Goal: Task Accomplishment & Management: Complete application form

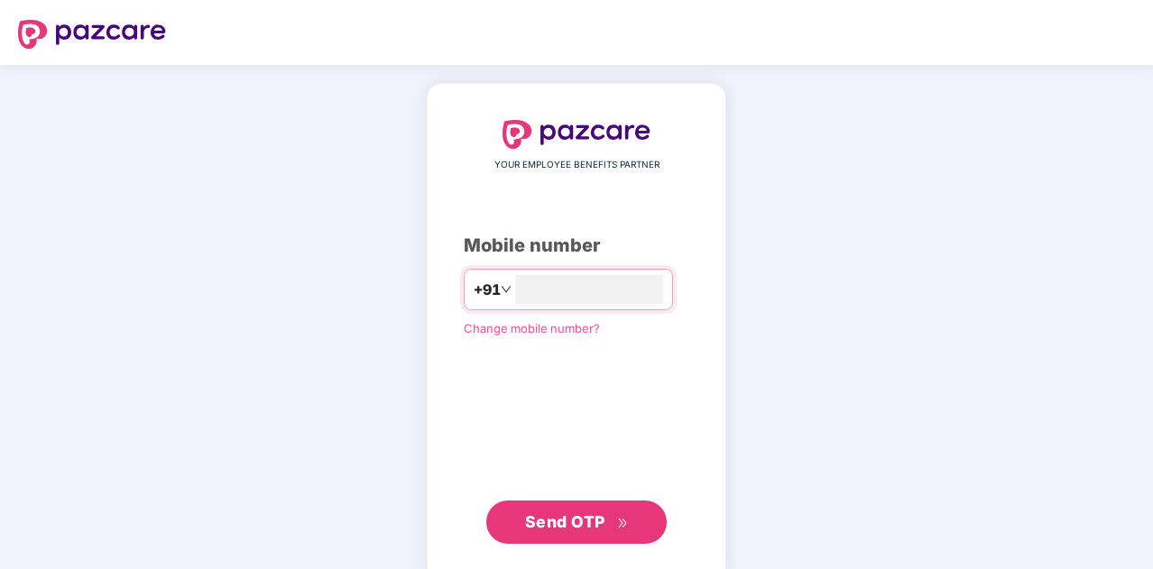
type input "**********"
click at [609, 522] on span "Send OTP" at bounding box center [577, 520] width 104 height 25
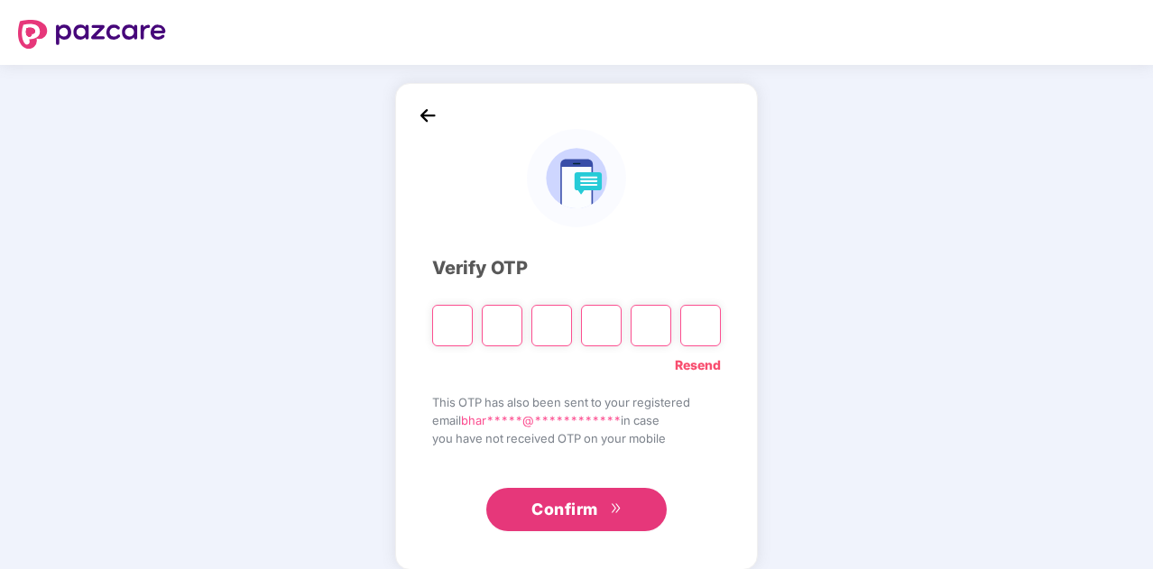
paste input "*"
type input "*"
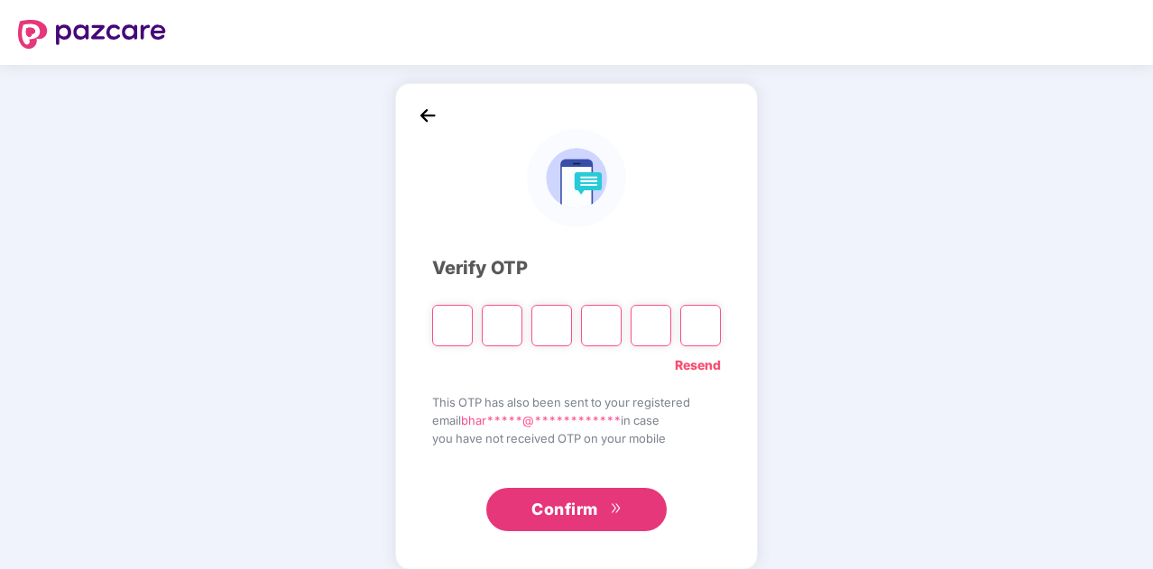
type input "*"
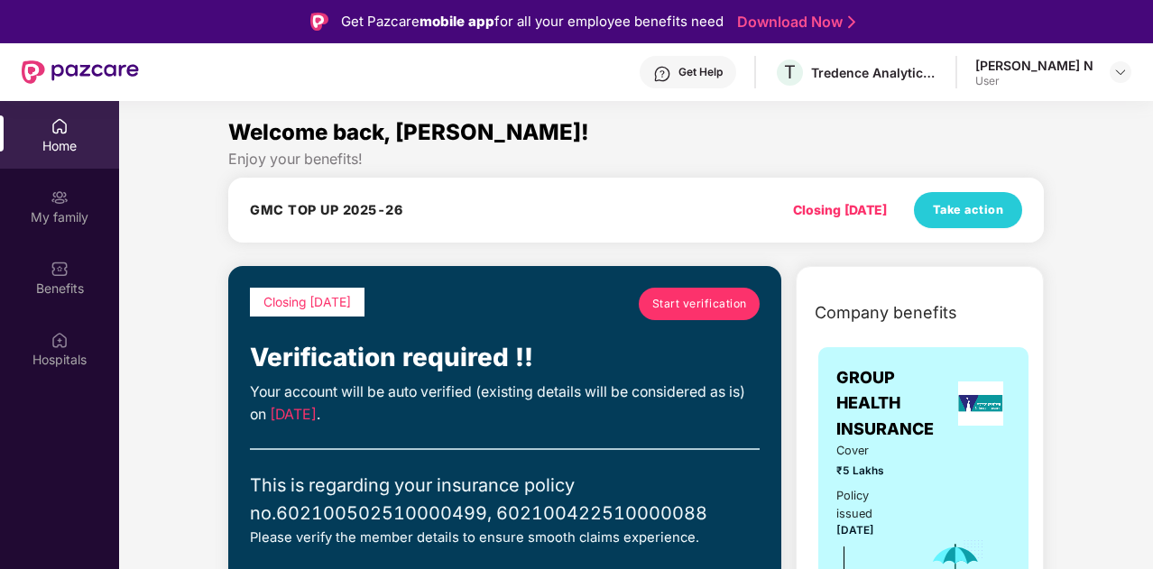
click at [707, 307] on span "Start verification" at bounding box center [699, 303] width 95 height 17
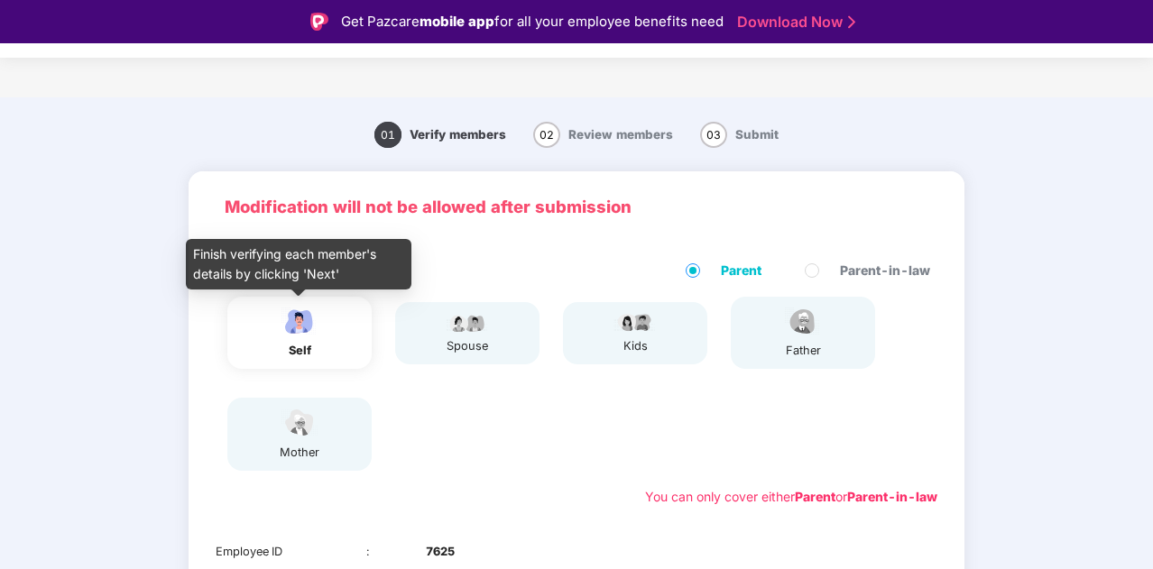
click at [283, 314] on img at bounding box center [299, 322] width 45 height 32
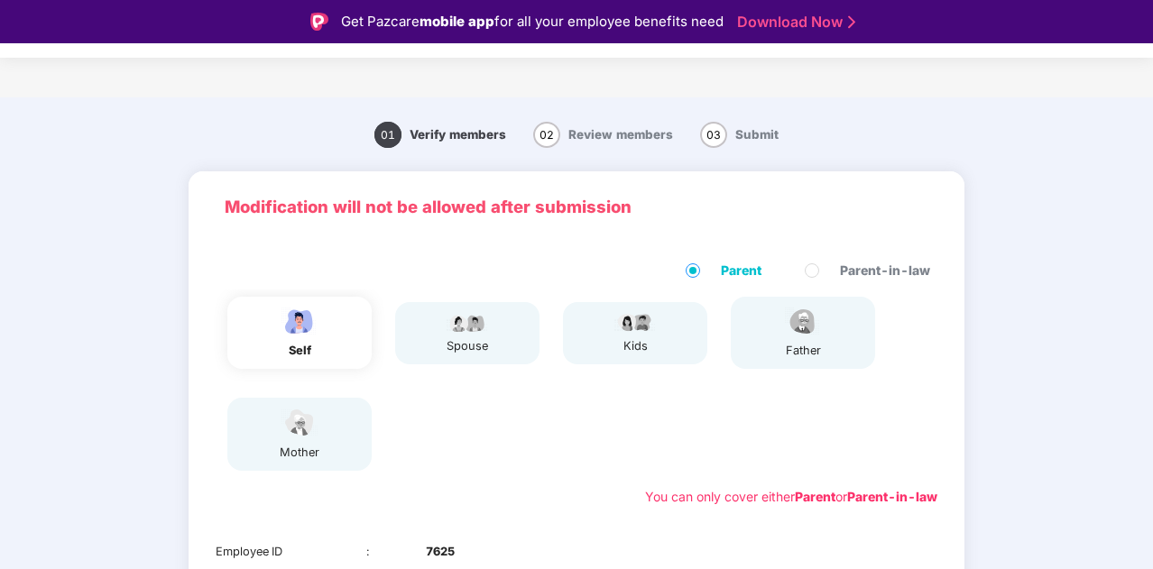
click at [325, 330] on div "self" at bounding box center [299, 333] width 144 height 72
click at [533, 336] on div "spouse" at bounding box center [467, 333] width 144 height 62
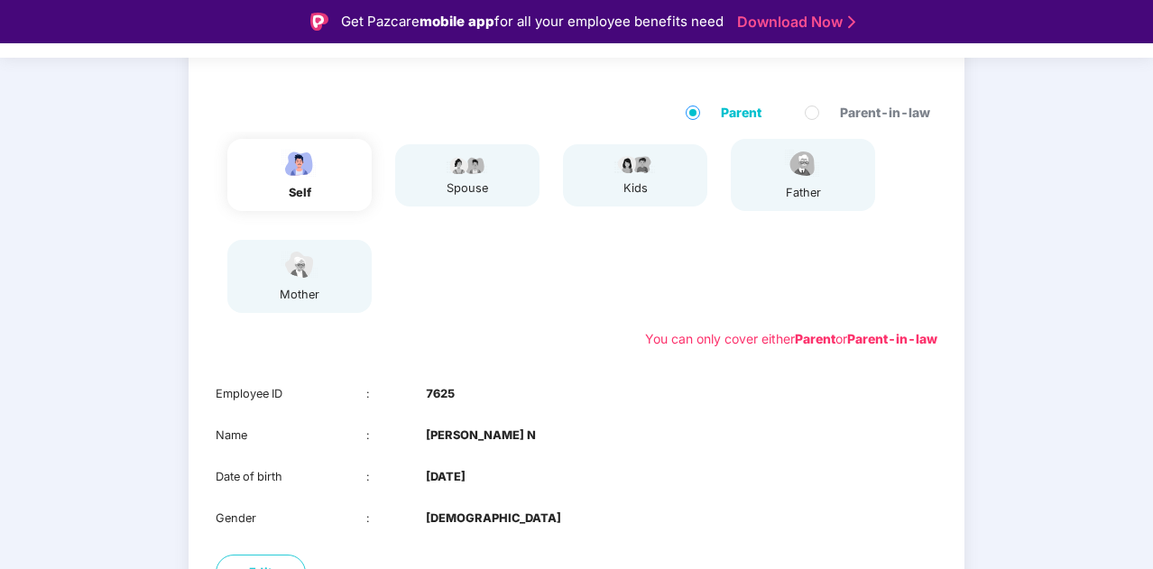
scroll to position [291, 0]
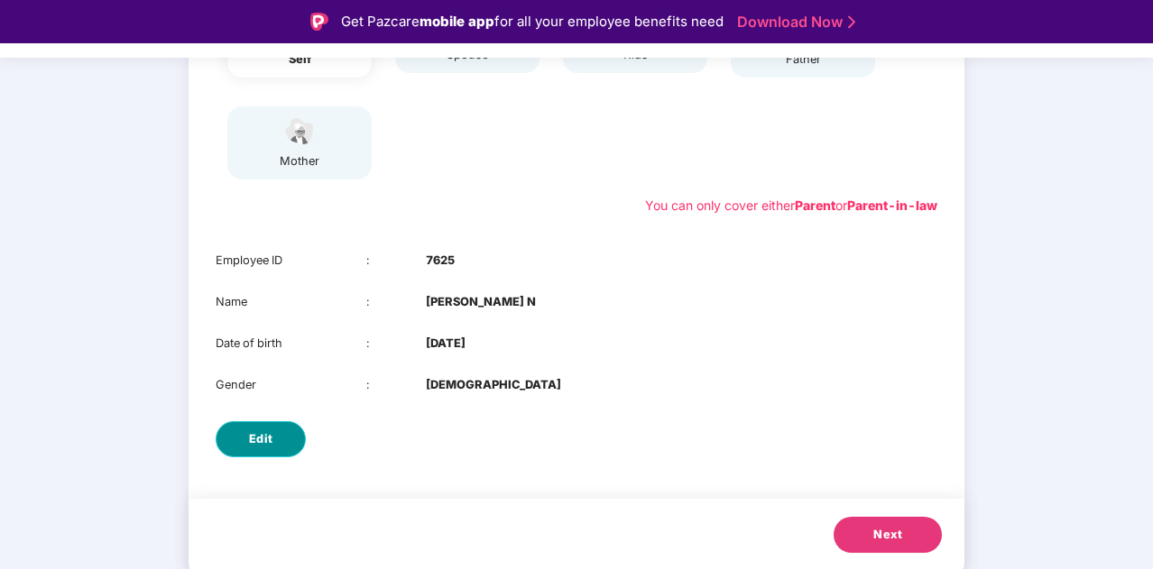
click at [272, 435] on button "Edit" at bounding box center [261, 439] width 90 height 36
select select "****"
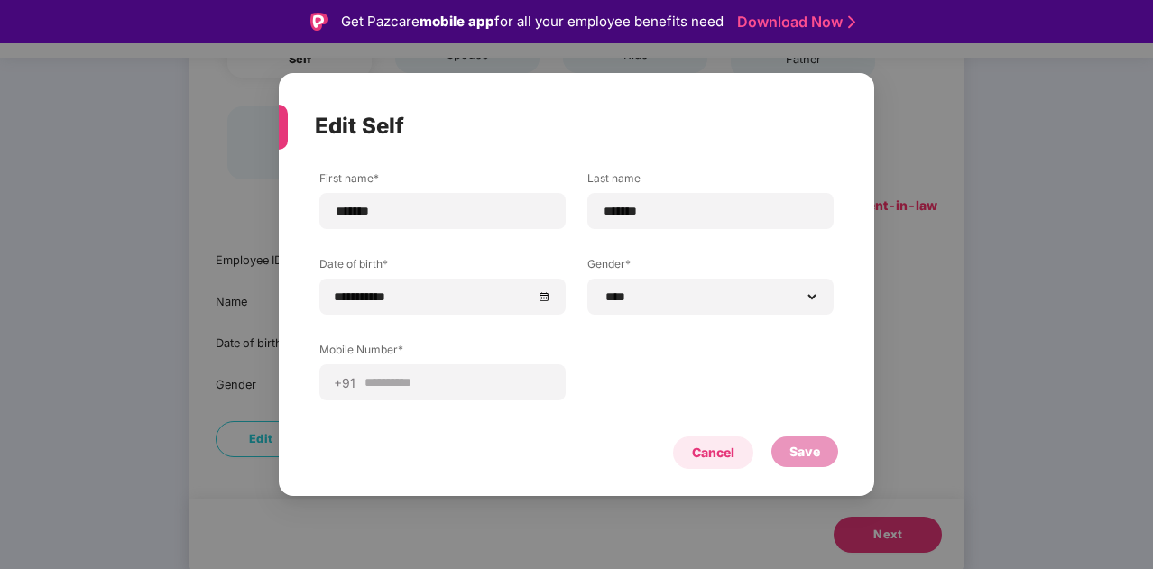
click at [736, 459] on div "Cancel" at bounding box center [713, 453] width 80 height 32
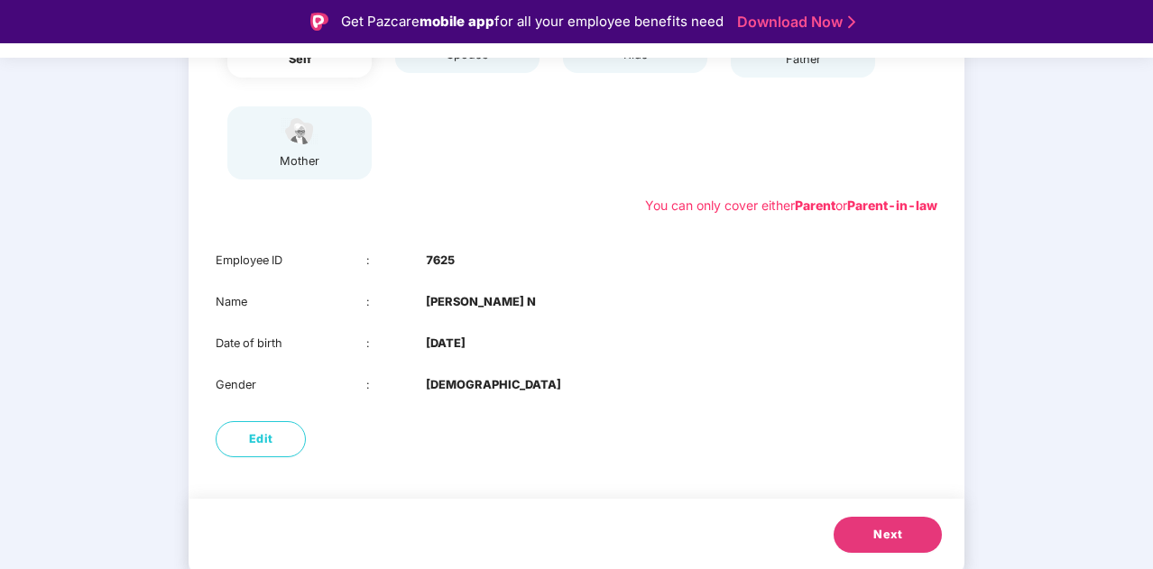
click at [898, 531] on span "Next" at bounding box center [887, 535] width 29 height 18
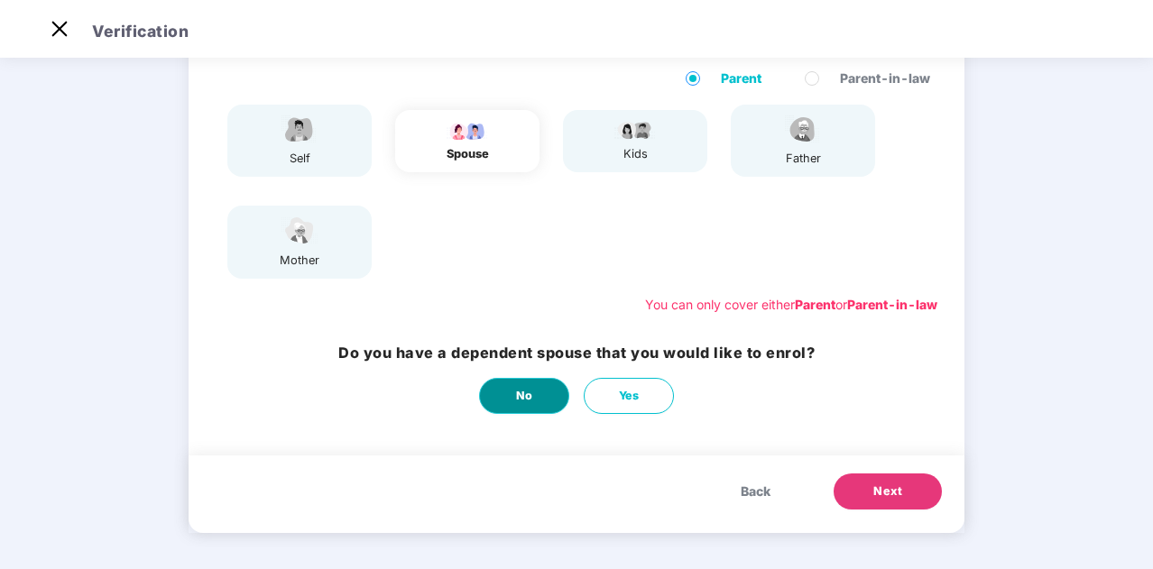
click at [530, 393] on span "No" at bounding box center [524, 396] width 17 height 18
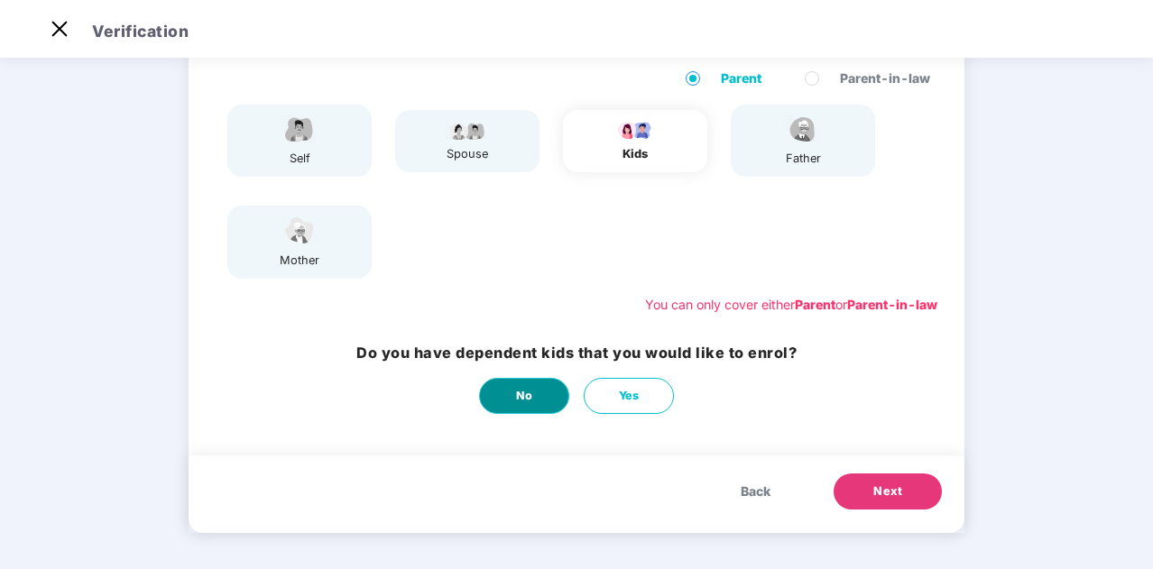
scroll to position [0, 0]
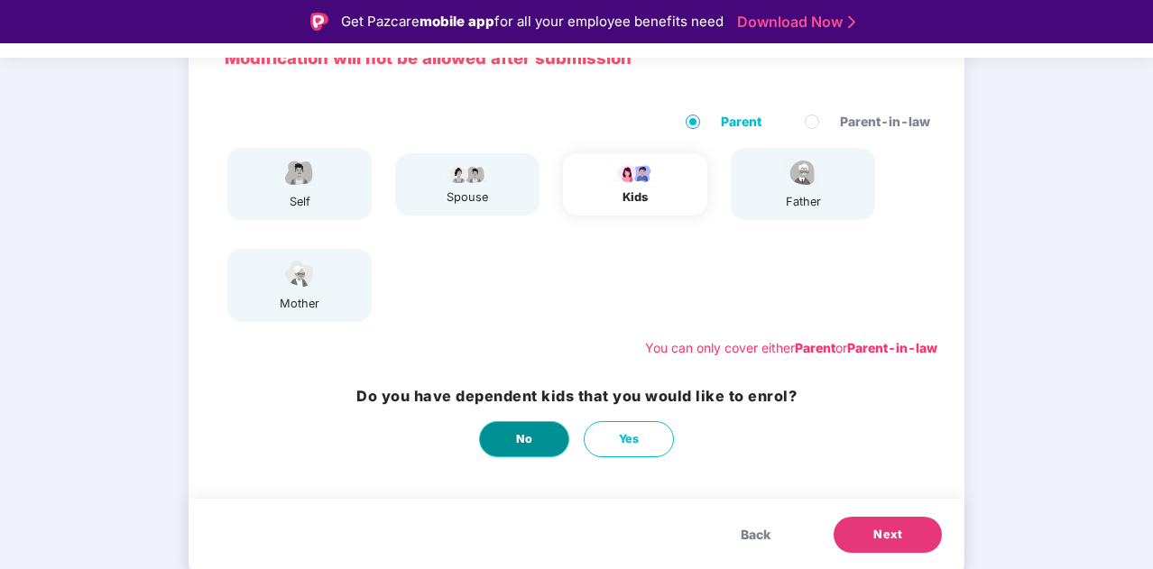
click at [528, 430] on span "No" at bounding box center [524, 439] width 17 height 18
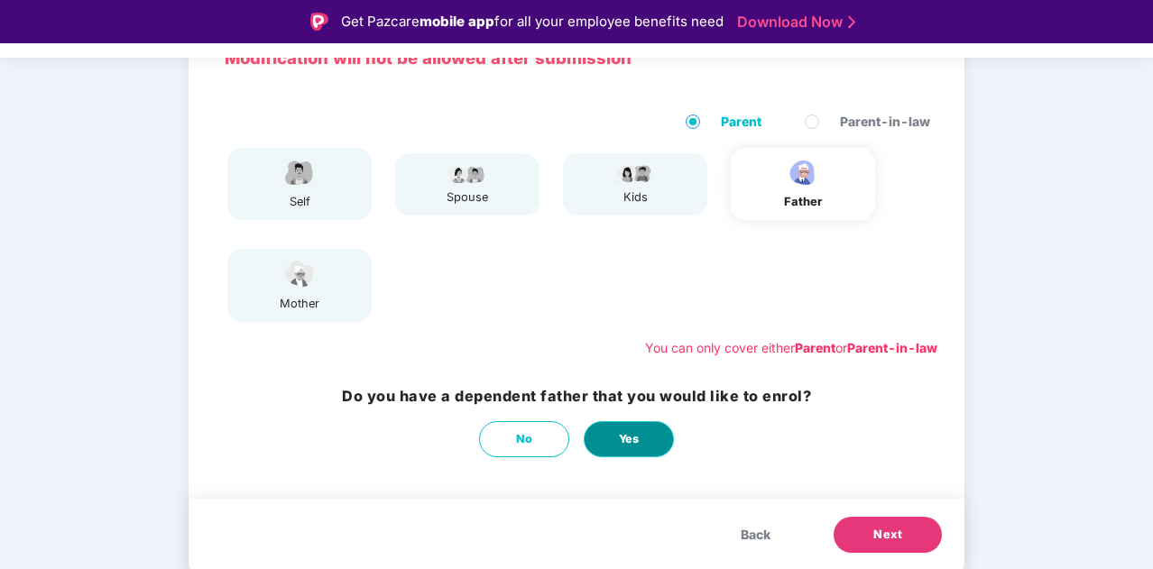
click at [619, 444] on span "Yes" at bounding box center [629, 439] width 21 height 18
select select "****"
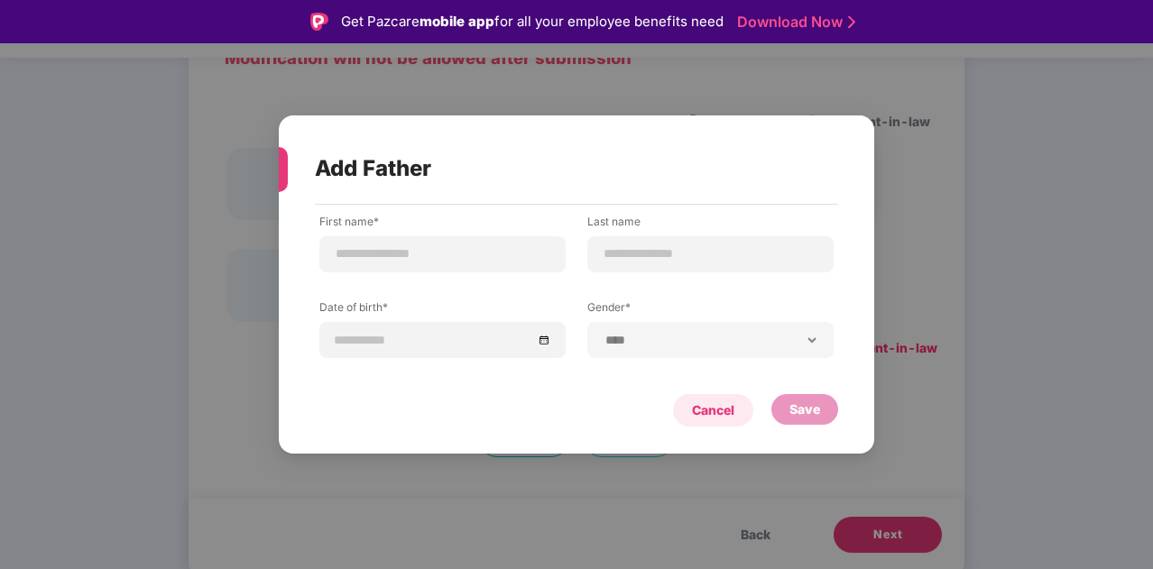
click at [714, 409] on div "Cancel" at bounding box center [713, 410] width 42 height 20
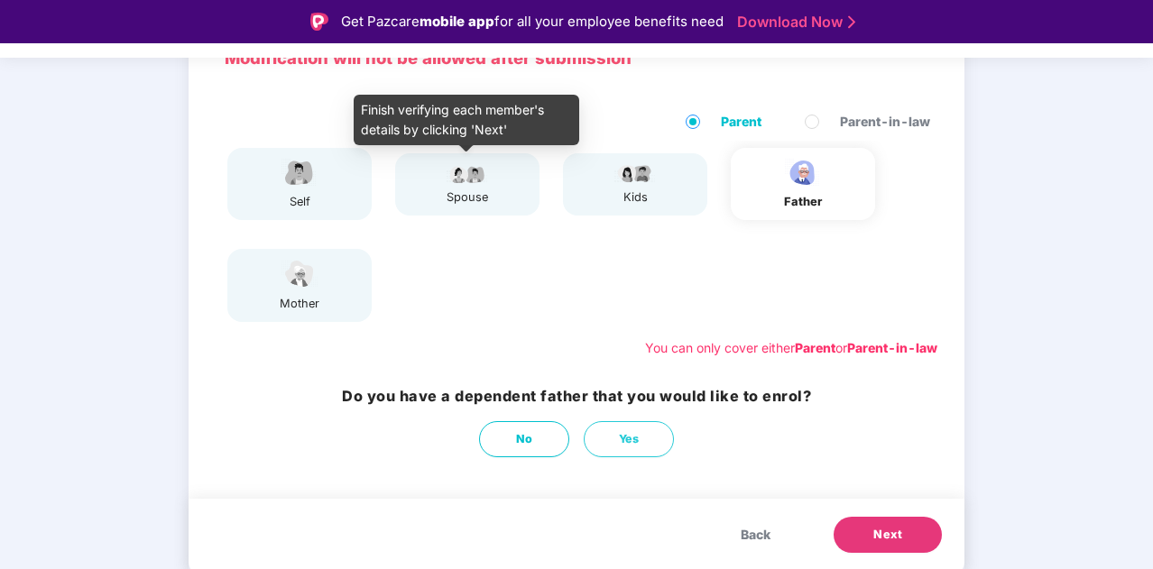
click at [473, 183] on img at bounding box center [467, 173] width 45 height 22
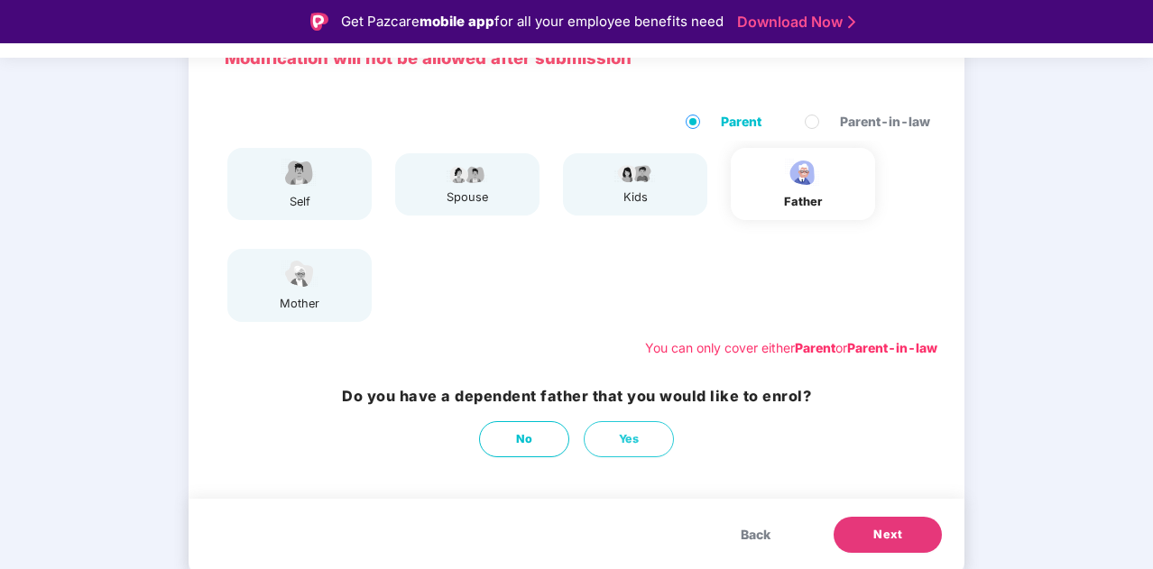
click at [768, 535] on span "Back" at bounding box center [755, 535] width 30 height 20
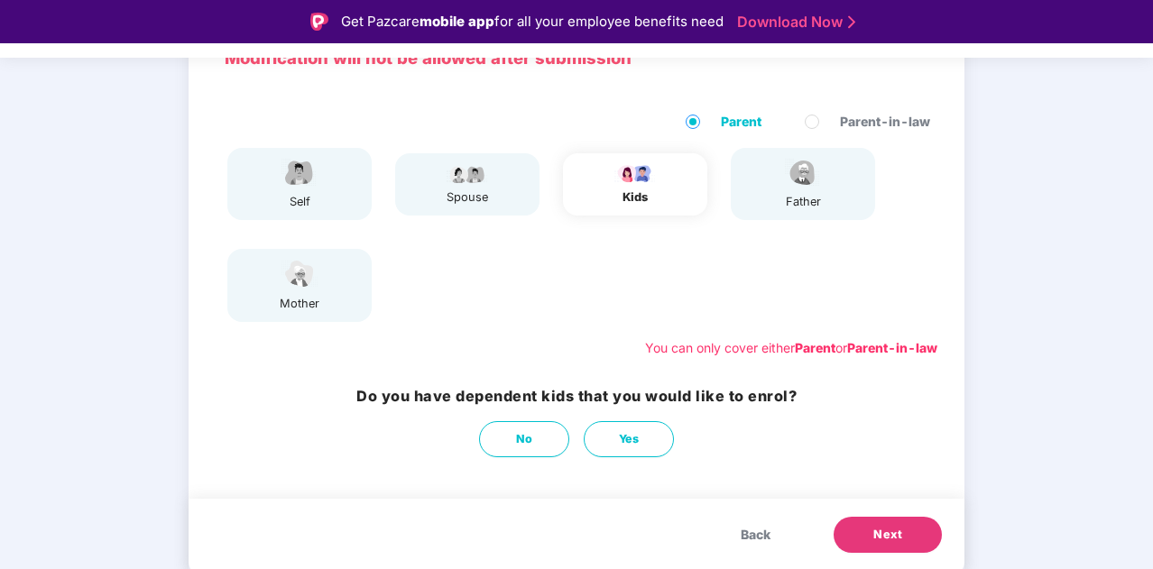
scroll to position [43, 0]
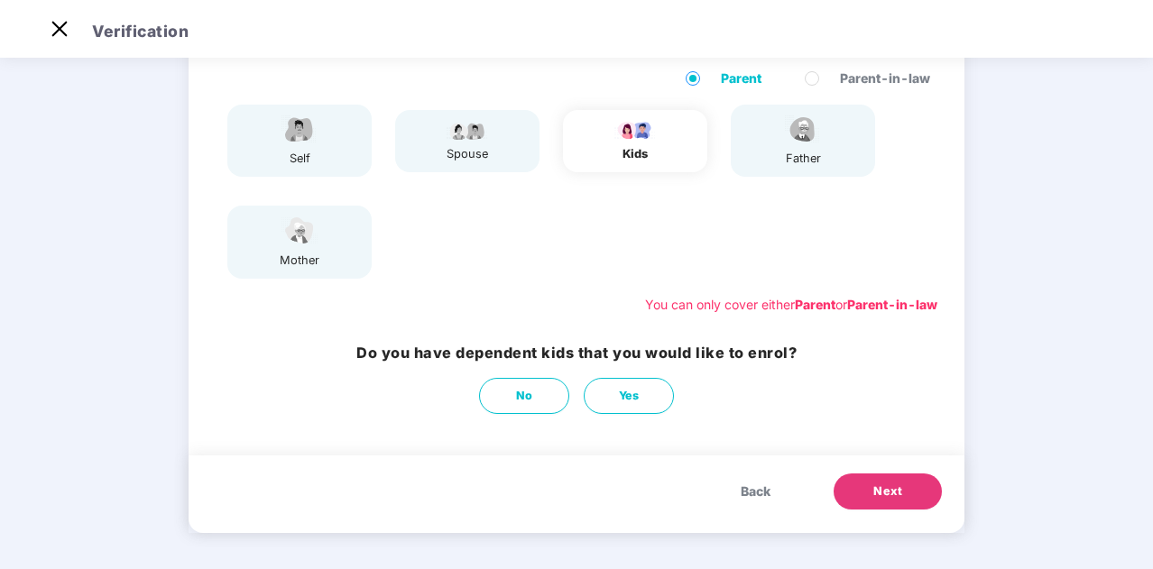
click at [768, 535] on div "Modification will not be allowed after submission Parent Parent-in-law self spo…" at bounding box center [576, 265] width 776 height 572
click at [752, 488] on span "Back" at bounding box center [755, 492] width 30 height 20
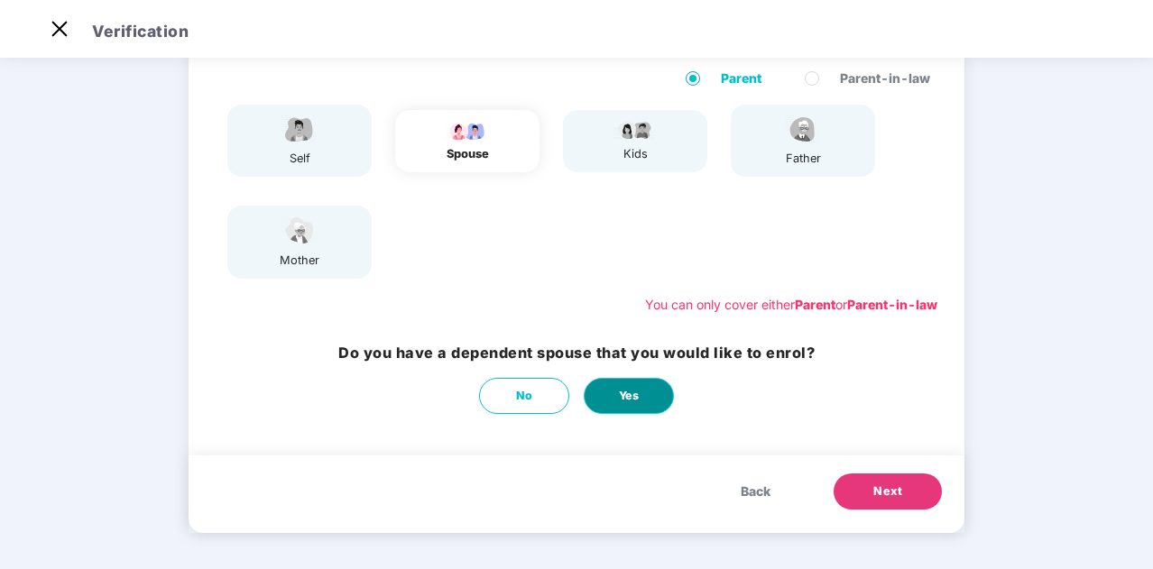
click at [623, 391] on span "Yes" at bounding box center [629, 396] width 21 height 18
select select "******"
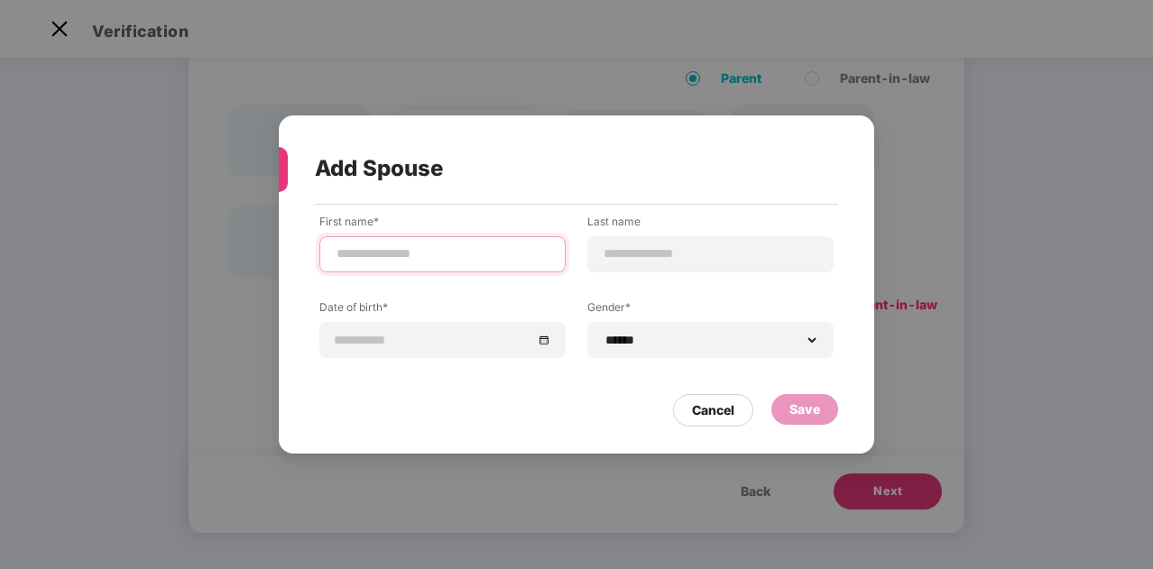
click at [449, 263] on input at bounding box center [443, 253] width 216 height 19
type input "*********"
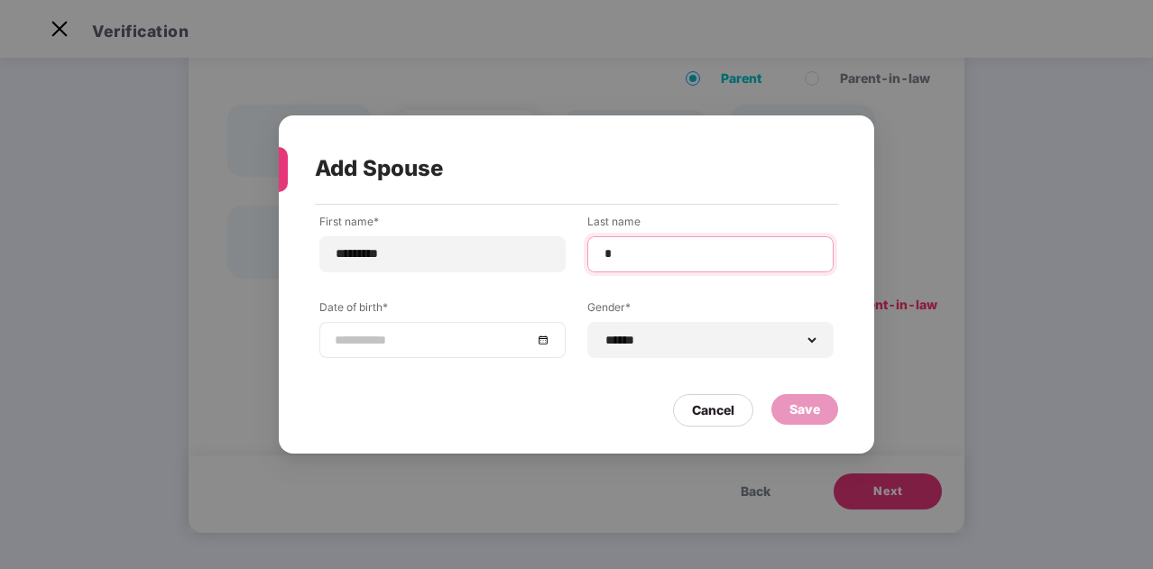
type input "*"
click at [402, 332] on input at bounding box center [434, 340] width 198 height 20
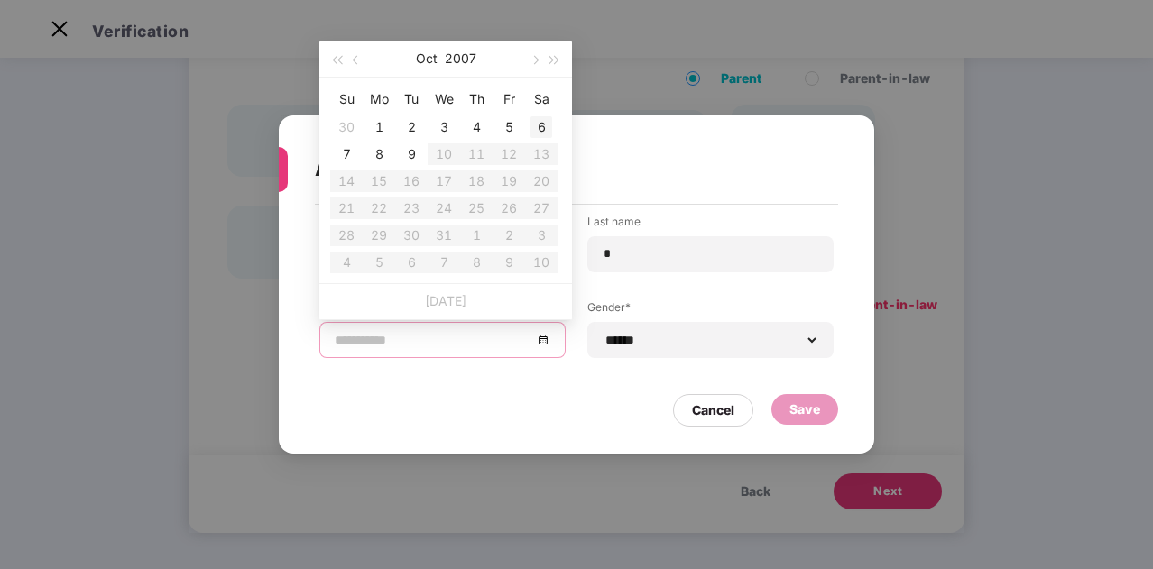
type input "**********"
click at [341, 54] on button "button" at bounding box center [336, 59] width 20 height 36
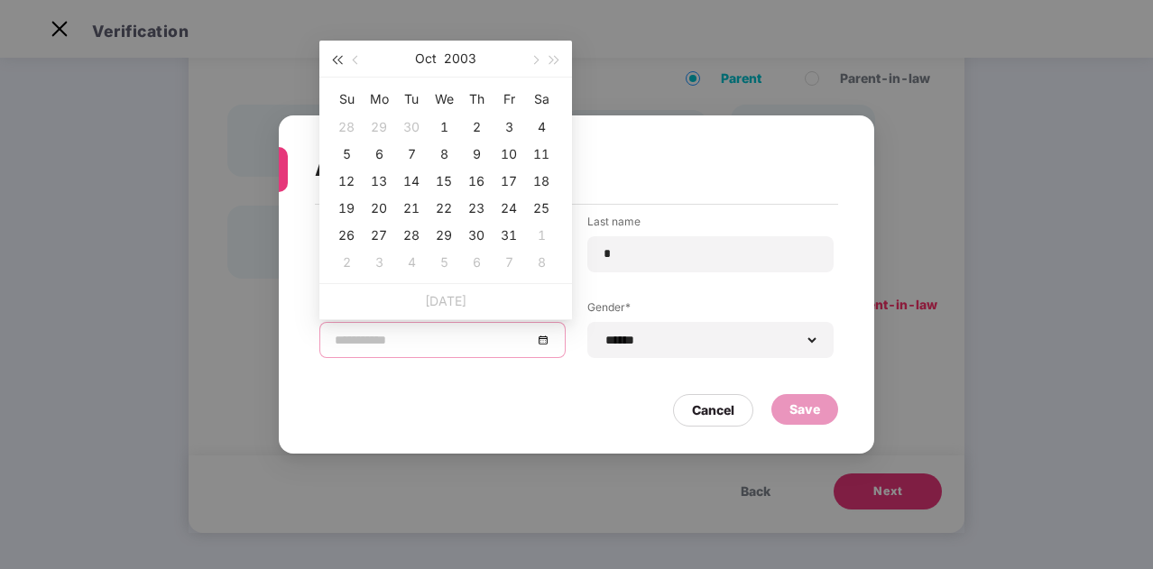
click at [341, 54] on button "button" at bounding box center [336, 59] width 20 height 36
click at [543, 60] on button "button" at bounding box center [534, 59] width 20 height 36
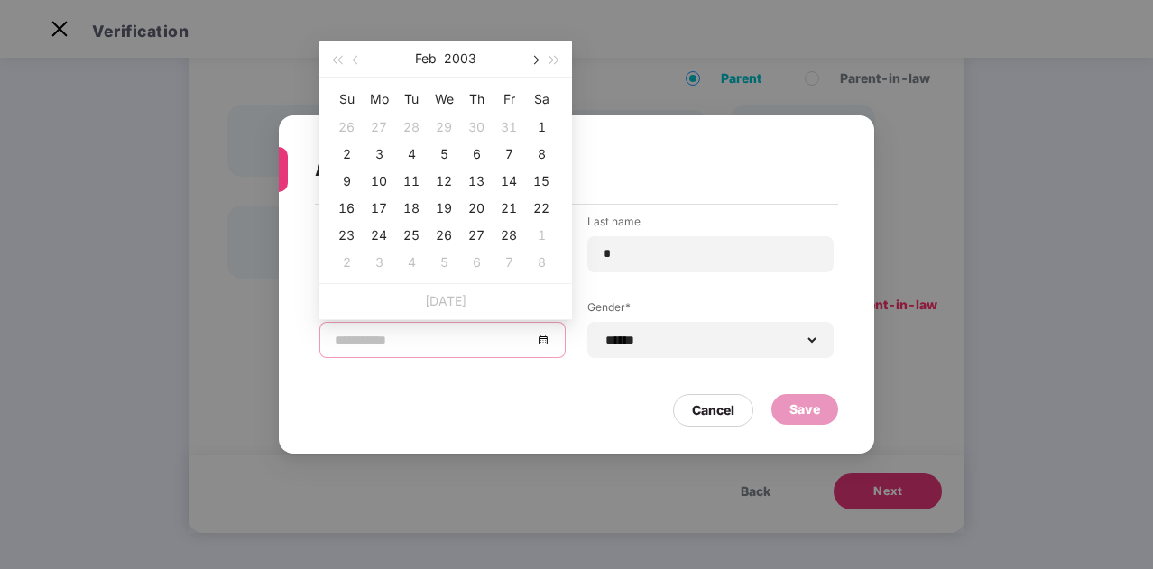
click at [543, 60] on button "button" at bounding box center [534, 59] width 20 height 36
type input "**********"
click at [478, 183] on div "15" at bounding box center [476, 181] width 22 height 22
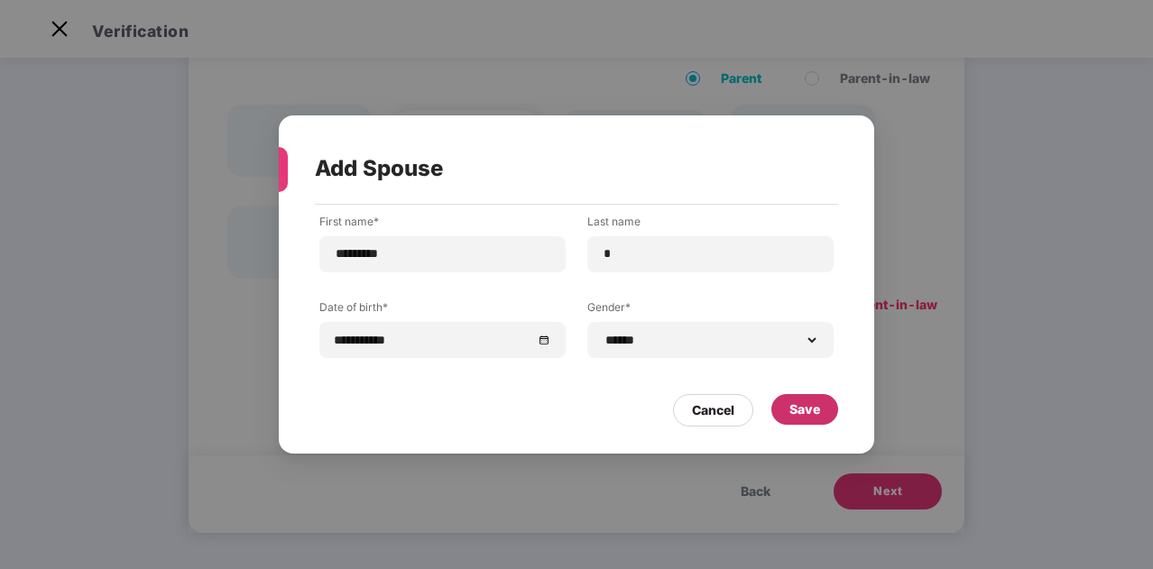
click at [812, 410] on div "Save" at bounding box center [804, 410] width 31 height 20
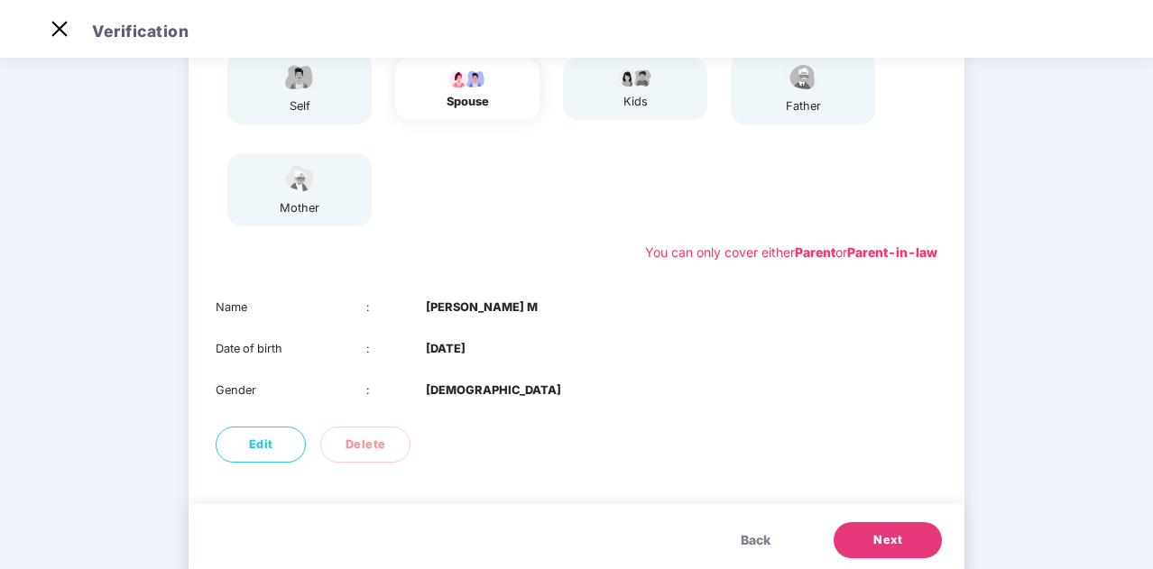
scroll to position [200, 0]
click at [253, 443] on span "Edit" at bounding box center [261, 446] width 24 height 18
select select "******"
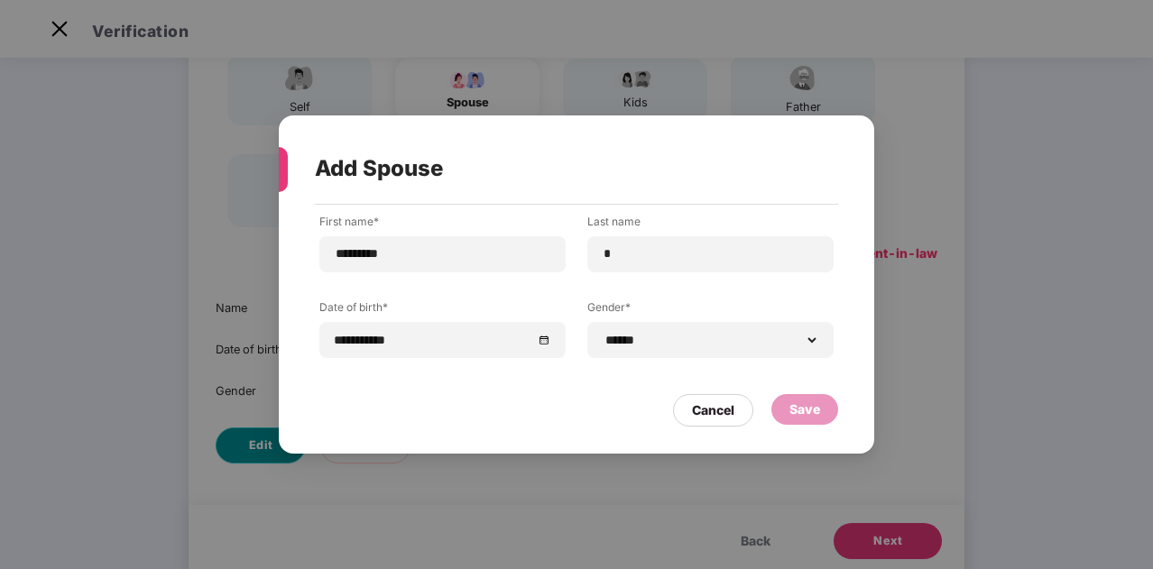
scroll to position [0, 0]
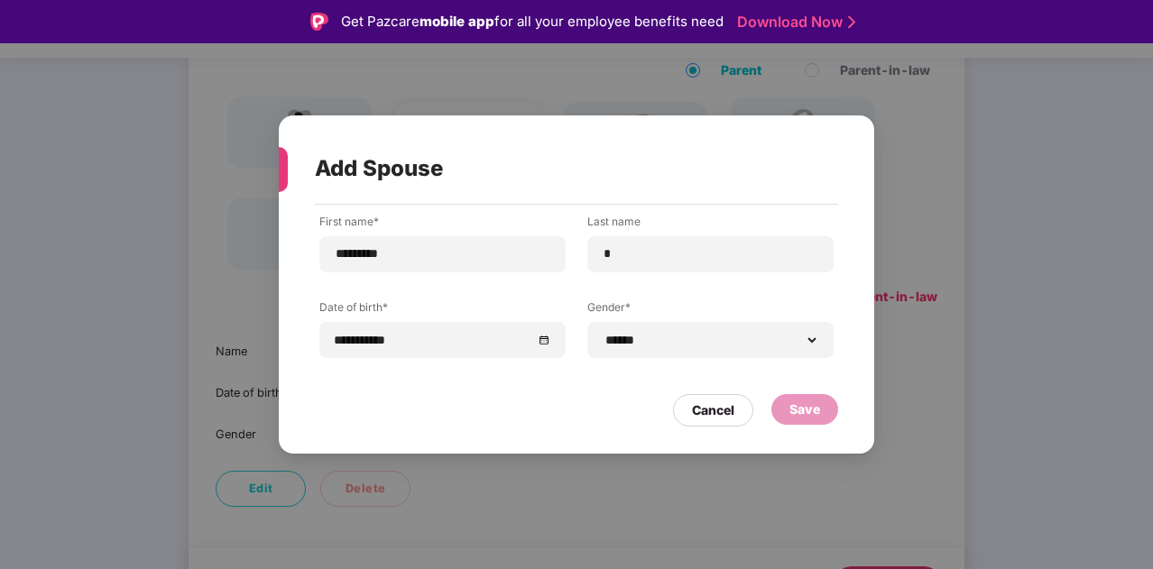
click at [797, 408] on div "Save" at bounding box center [804, 410] width 31 height 20
click at [720, 408] on div "Cancel" at bounding box center [713, 410] width 42 height 20
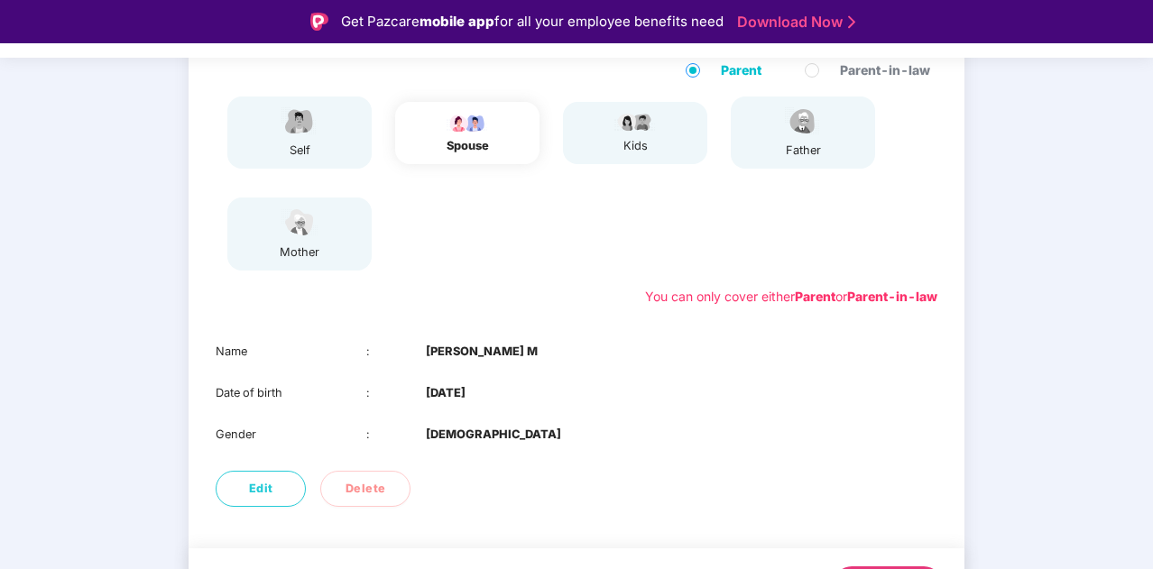
click at [334, 123] on div "self" at bounding box center [299, 132] width 144 height 72
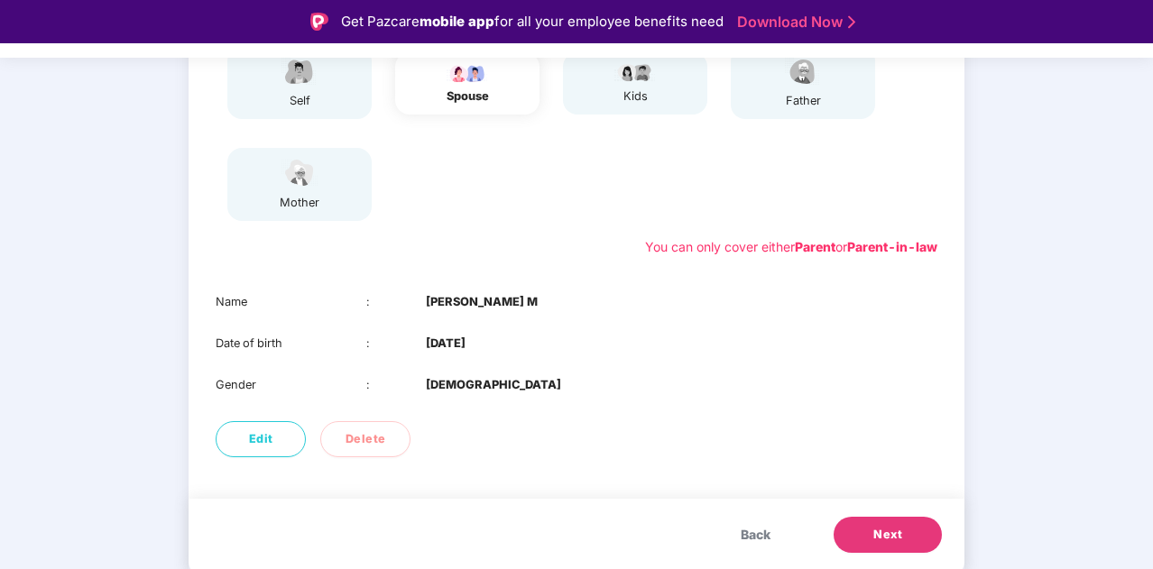
click at [866, 549] on button "Next" at bounding box center [887, 535] width 108 height 36
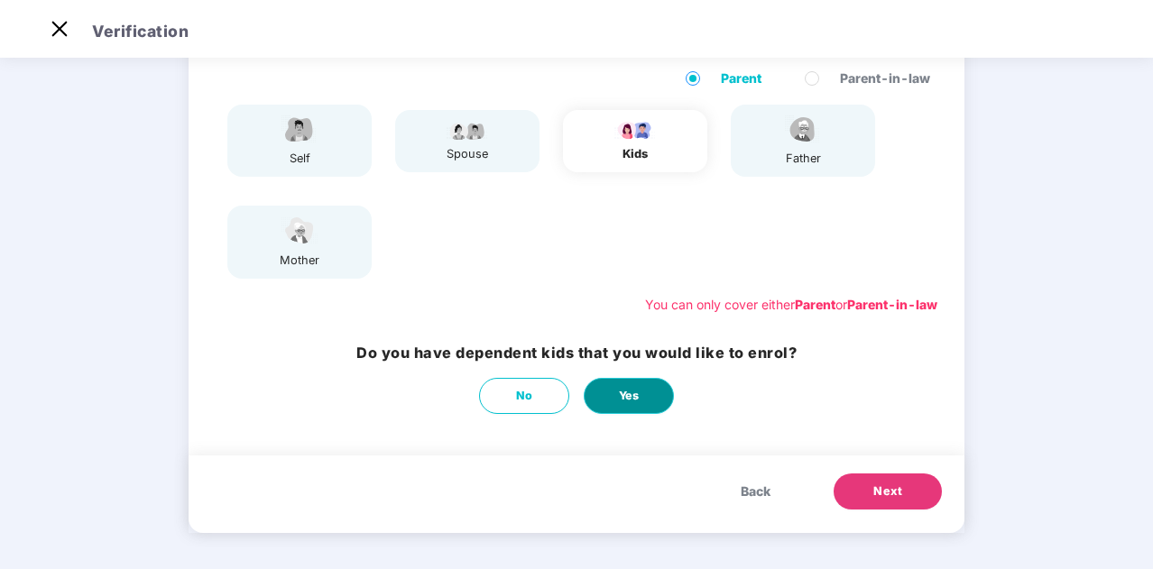
click at [638, 404] on span "Yes" at bounding box center [629, 396] width 21 height 18
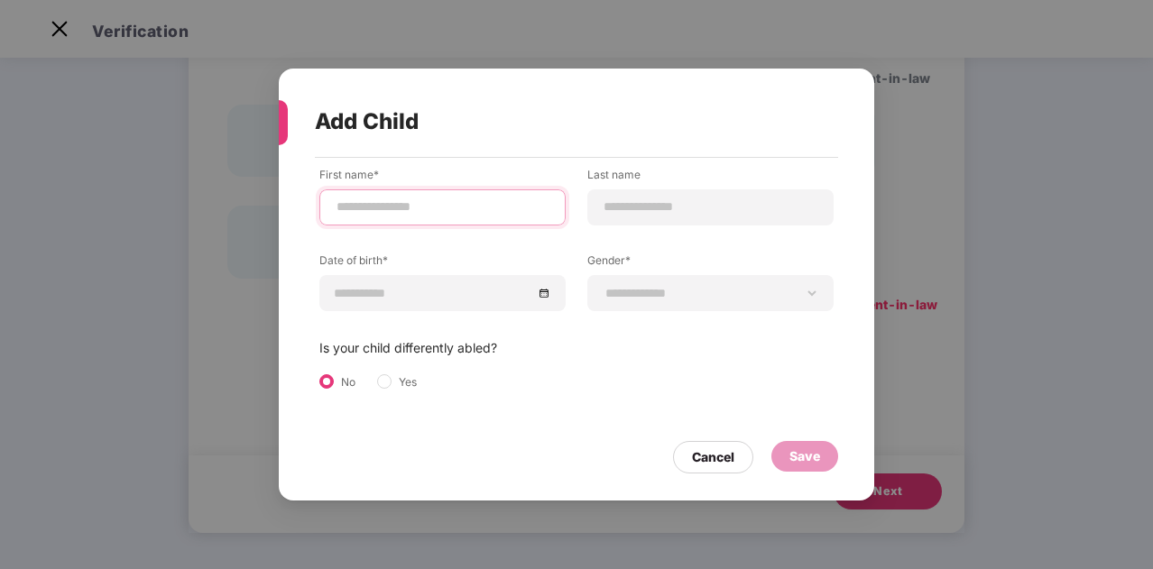
click at [427, 207] on input at bounding box center [443, 207] width 216 height 19
type input "*******"
type input "**********"
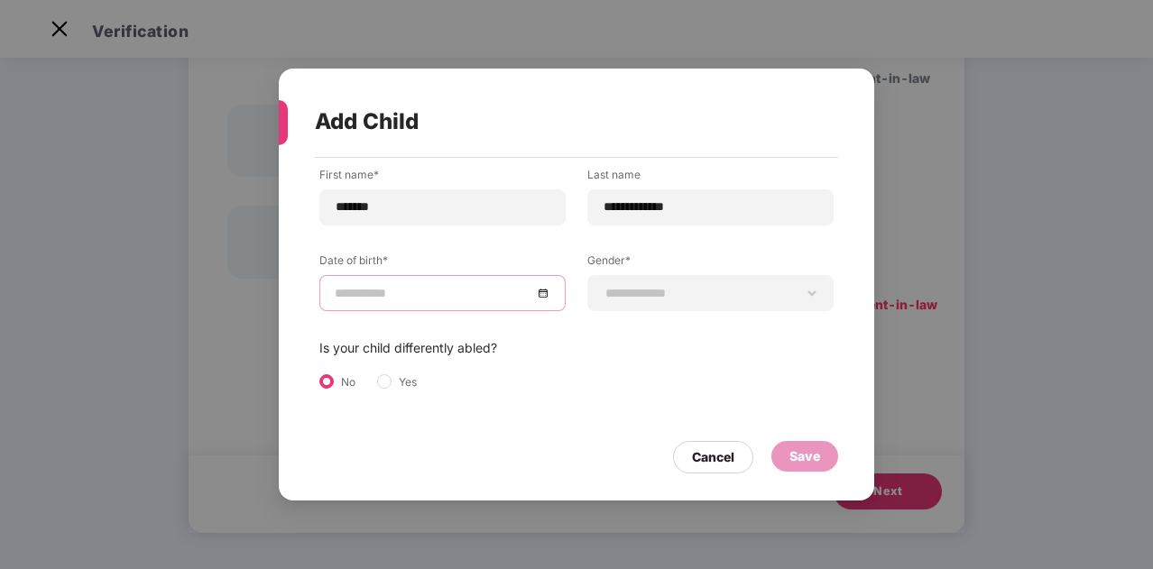
click at [544, 298] on div at bounding box center [443, 293] width 216 height 20
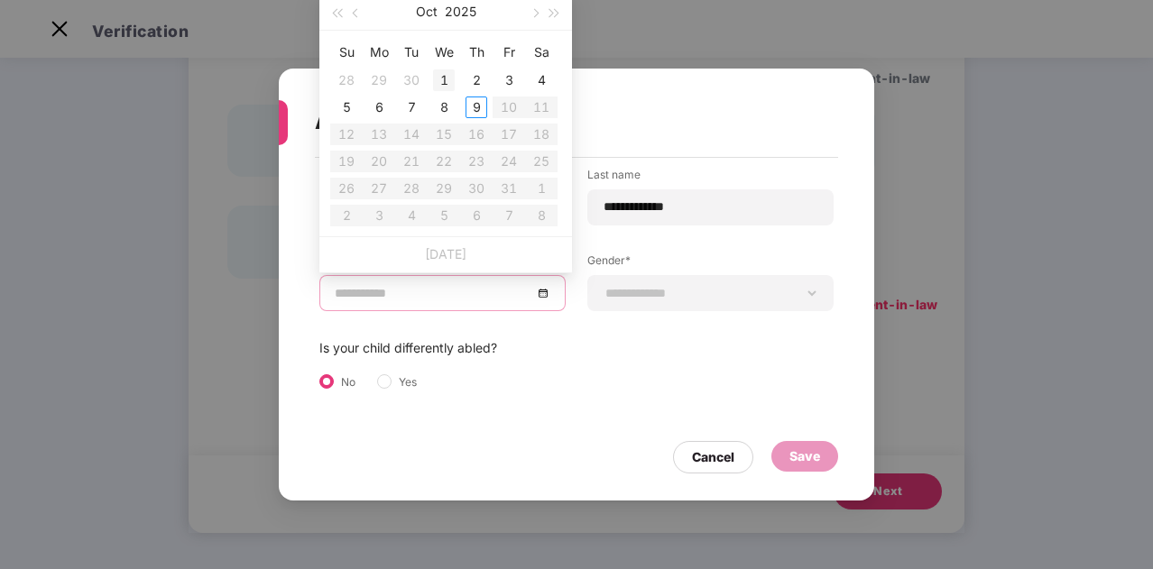
type input "**********"
click at [359, 10] on button "button" at bounding box center [356, 12] width 20 height 36
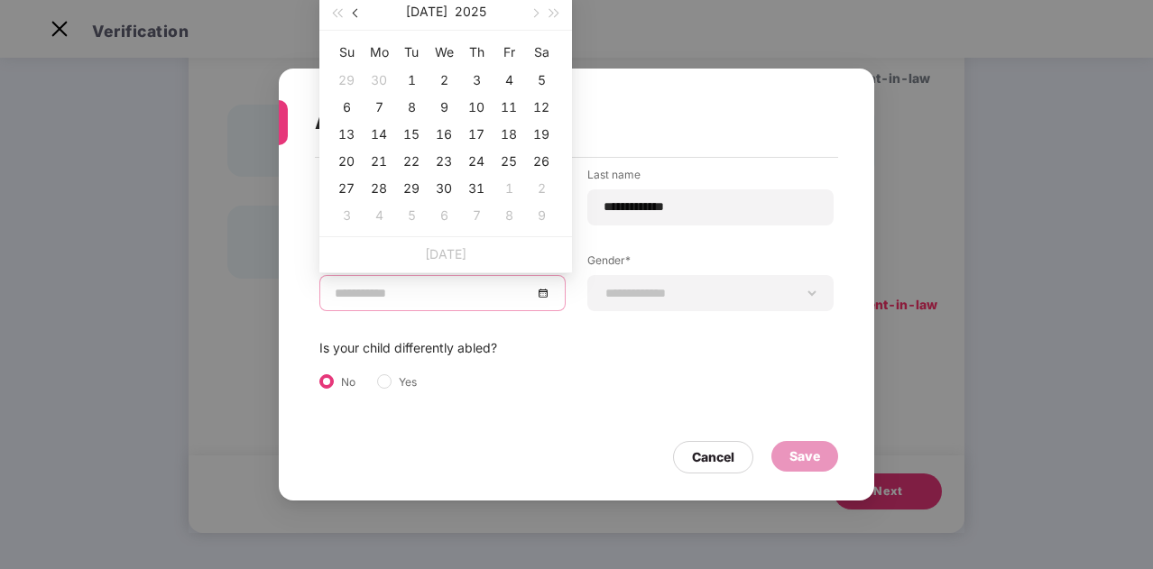
click at [359, 10] on button "button" at bounding box center [356, 12] width 20 height 36
type input "**********"
click at [471, 157] on div "22" at bounding box center [476, 162] width 22 height 22
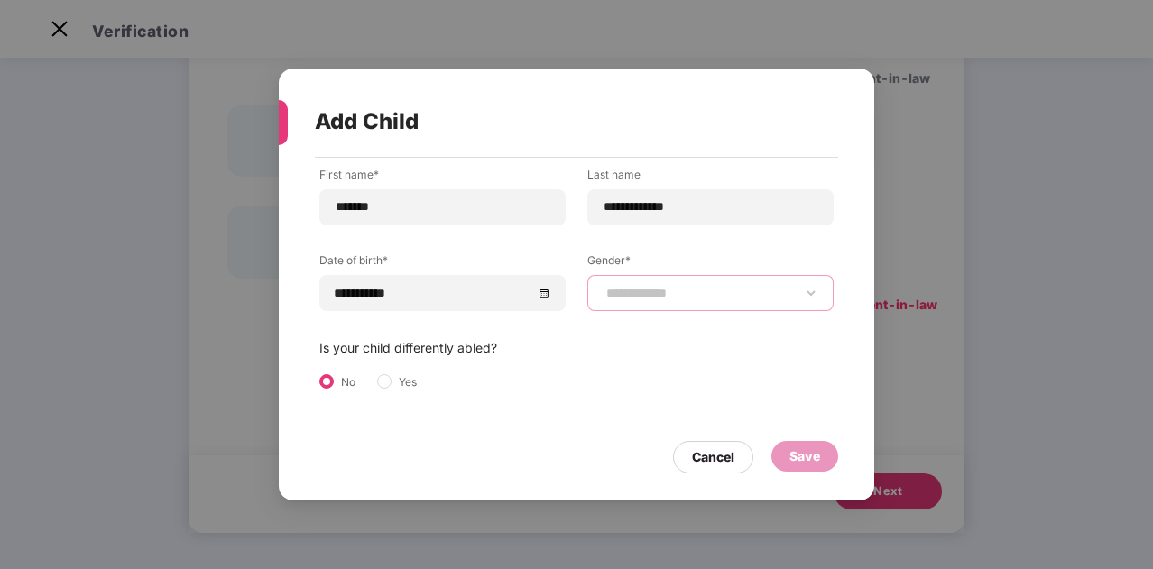
click at [663, 289] on select "**********" at bounding box center [710, 293] width 216 height 14
select select "******"
click at [602, 286] on select "**********" at bounding box center [710, 293] width 216 height 14
click at [819, 462] on div "Save" at bounding box center [804, 456] width 31 height 20
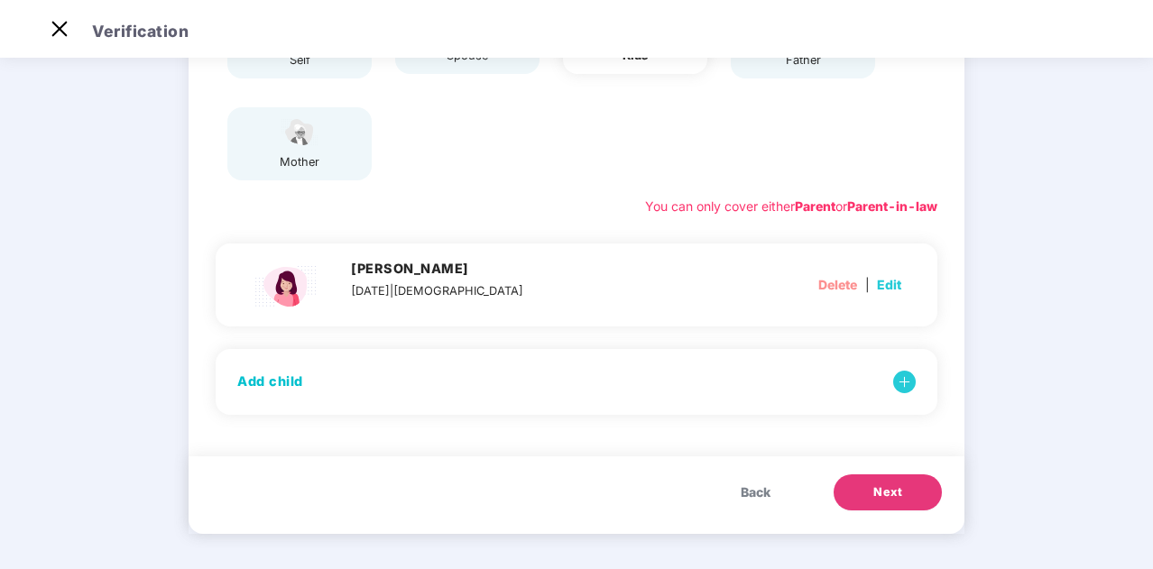
scroll to position [126, 0]
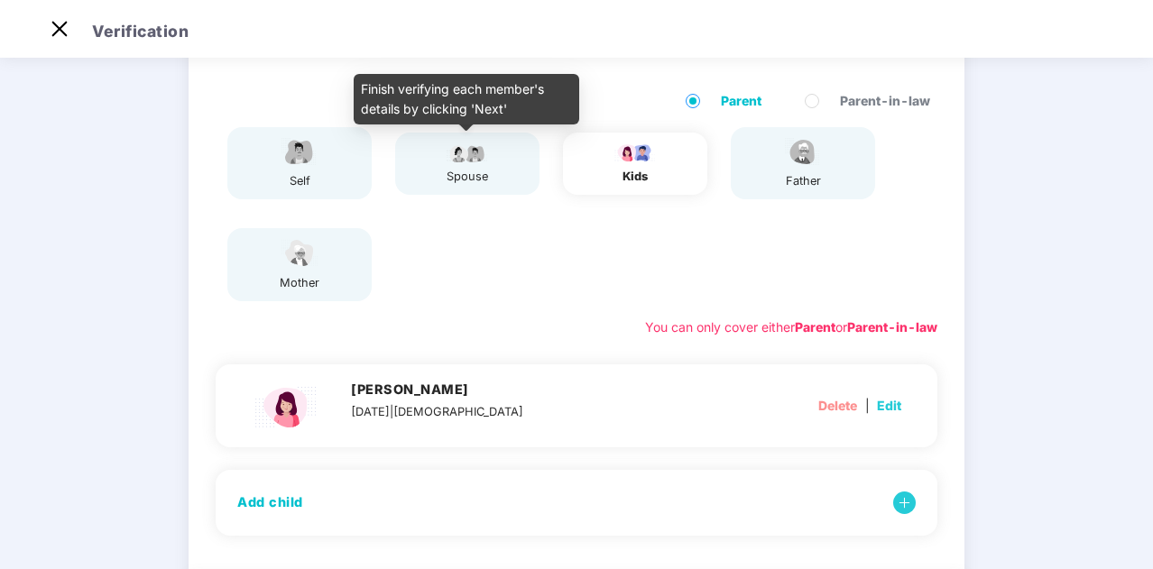
click at [487, 155] on img at bounding box center [467, 153] width 45 height 22
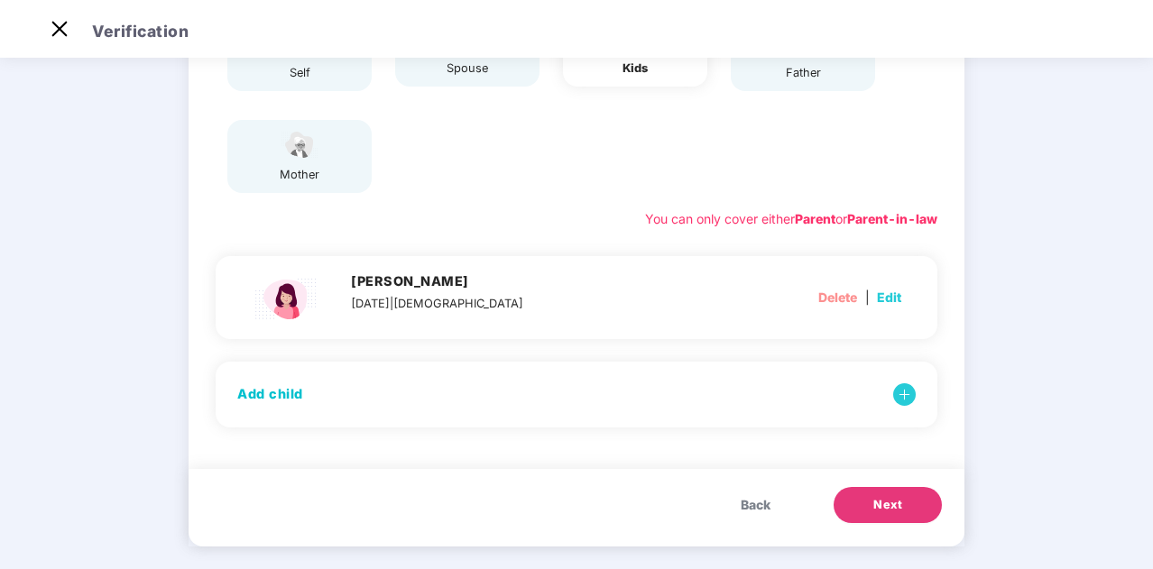
scroll to position [245, 0]
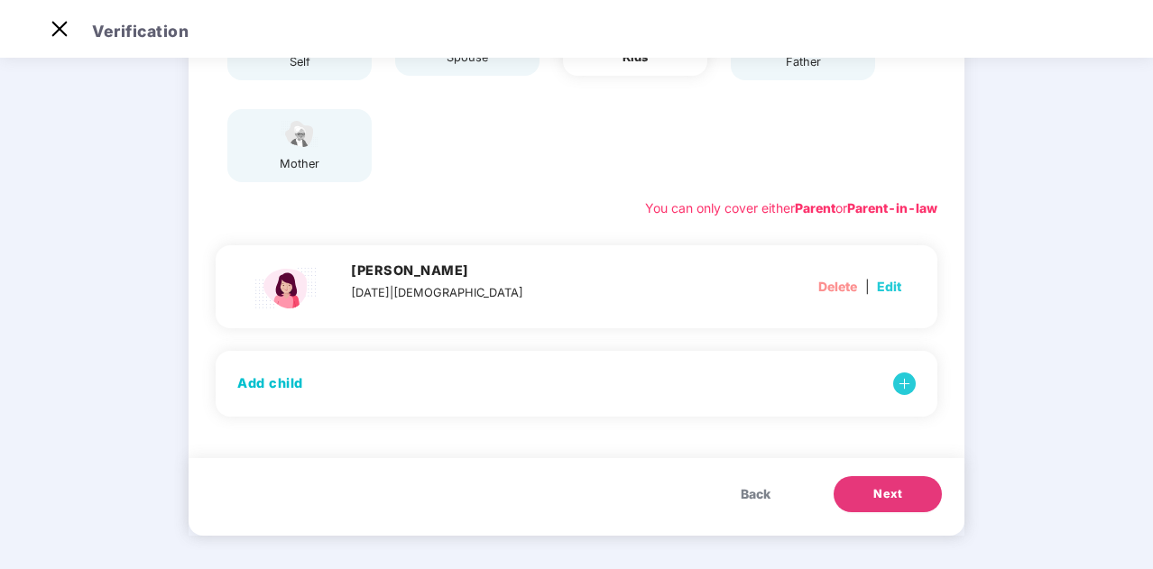
click at [875, 482] on button "Next" at bounding box center [887, 494] width 108 height 36
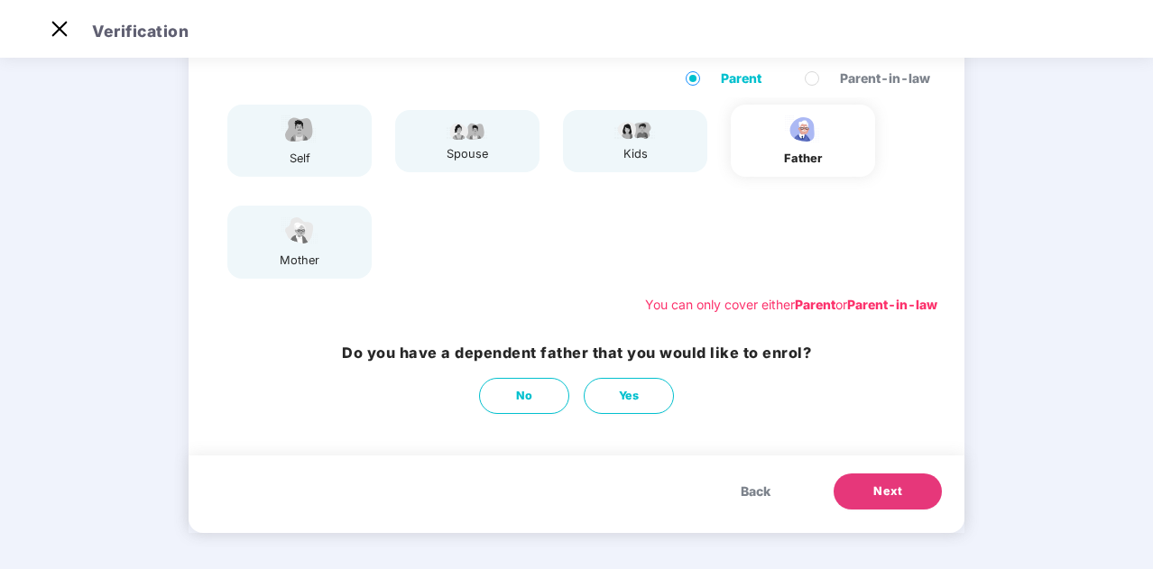
scroll to position [149, 0]
click at [875, 482] on span "Next" at bounding box center [887, 491] width 29 height 18
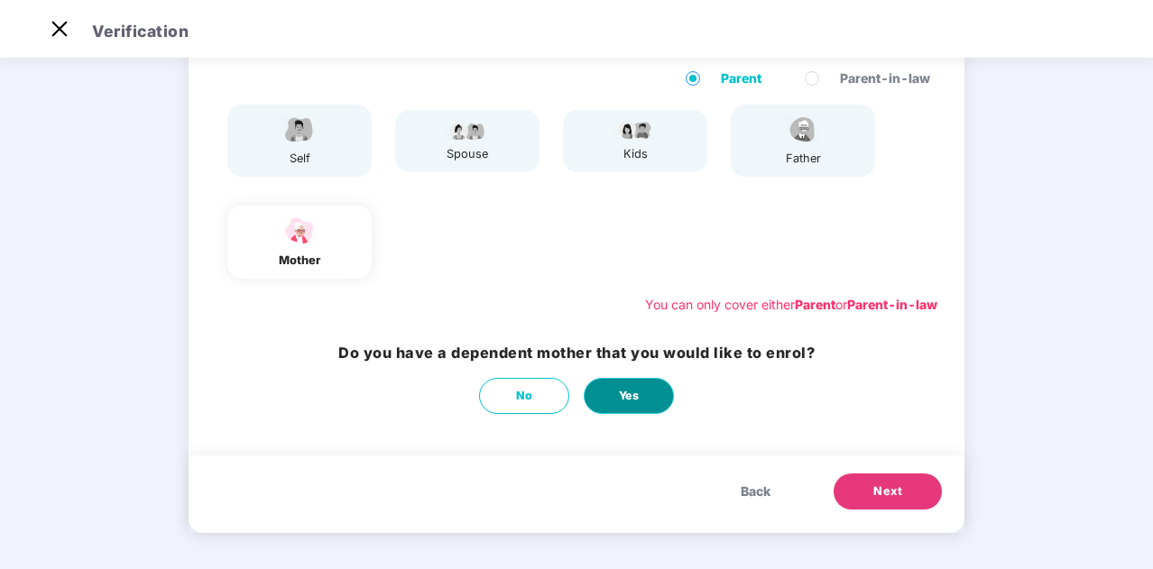
click at [619, 400] on span "Yes" at bounding box center [629, 396] width 21 height 18
select select "******"
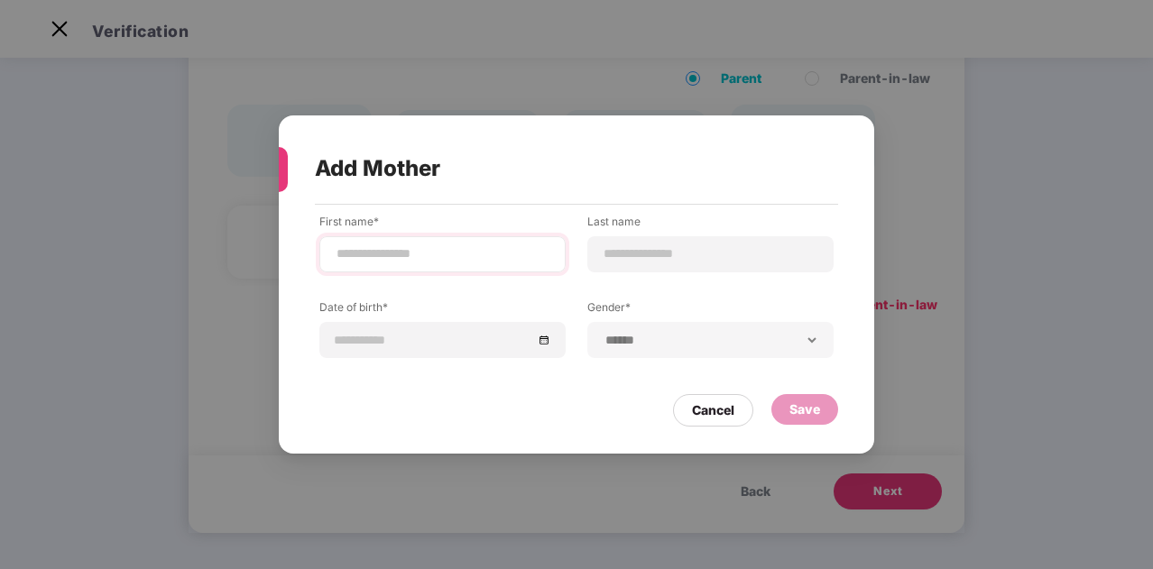
click at [457, 244] on div at bounding box center [442, 254] width 246 height 36
click at [449, 259] on input at bounding box center [443, 253] width 216 height 19
type input "**********"
type input "*"
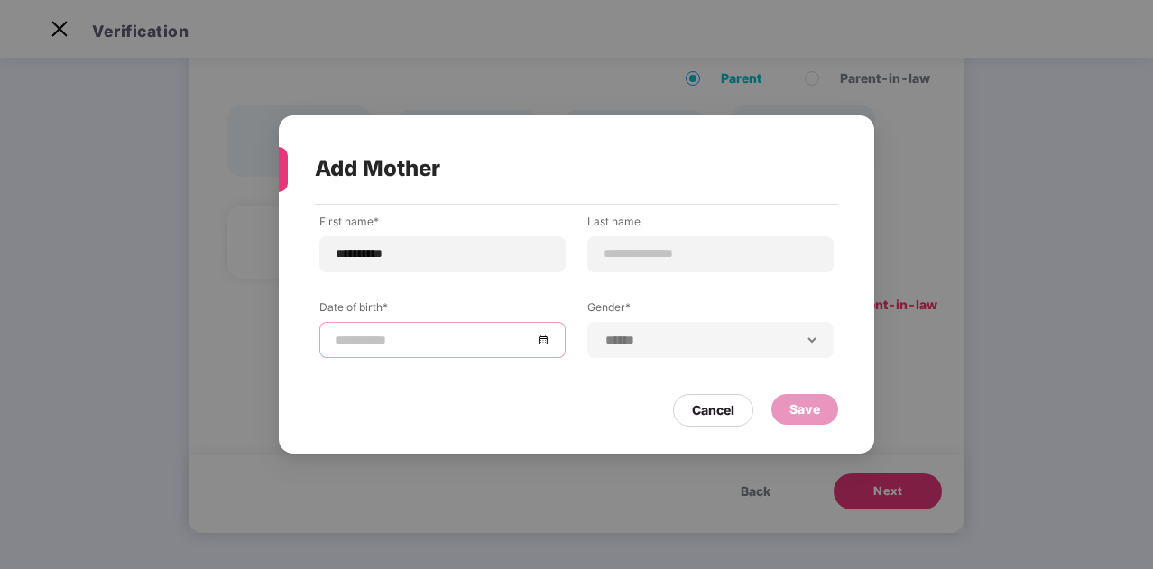
click at [547, 341] on div at bounding box center [443, 340] width 216 height 20
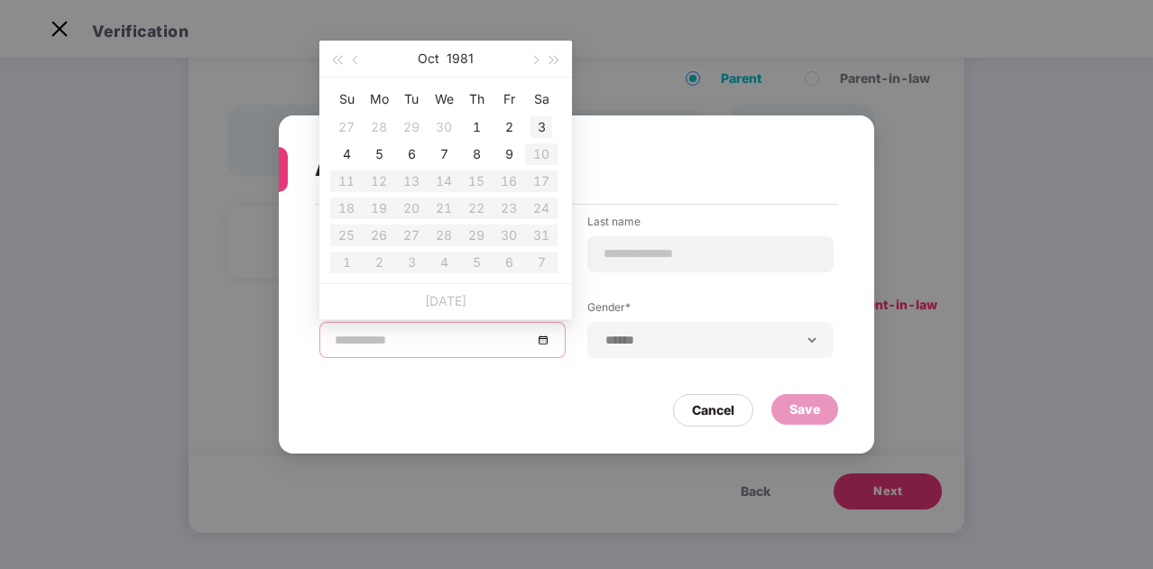
type input "**********"
click at [529, 60] on span "button" at bounding box center [533, 60] width 9 height 9
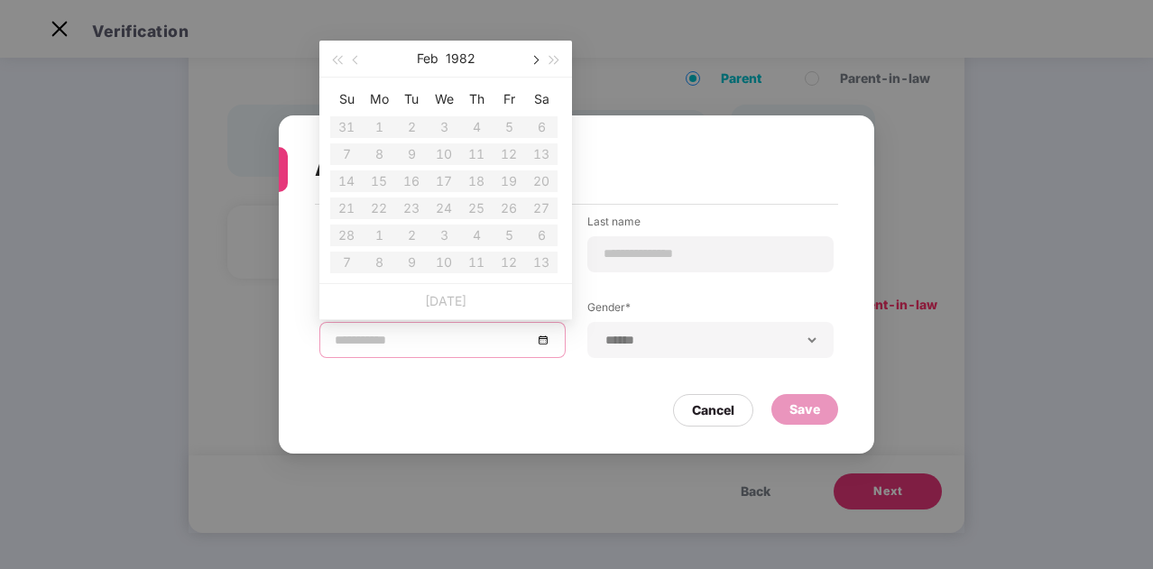
click at [529, 60] on span "button" at bounding box center [533, 60] width 9 height 9
click at [354, 56] on span "button" at bounding box center [357, 60] width 9 height 9
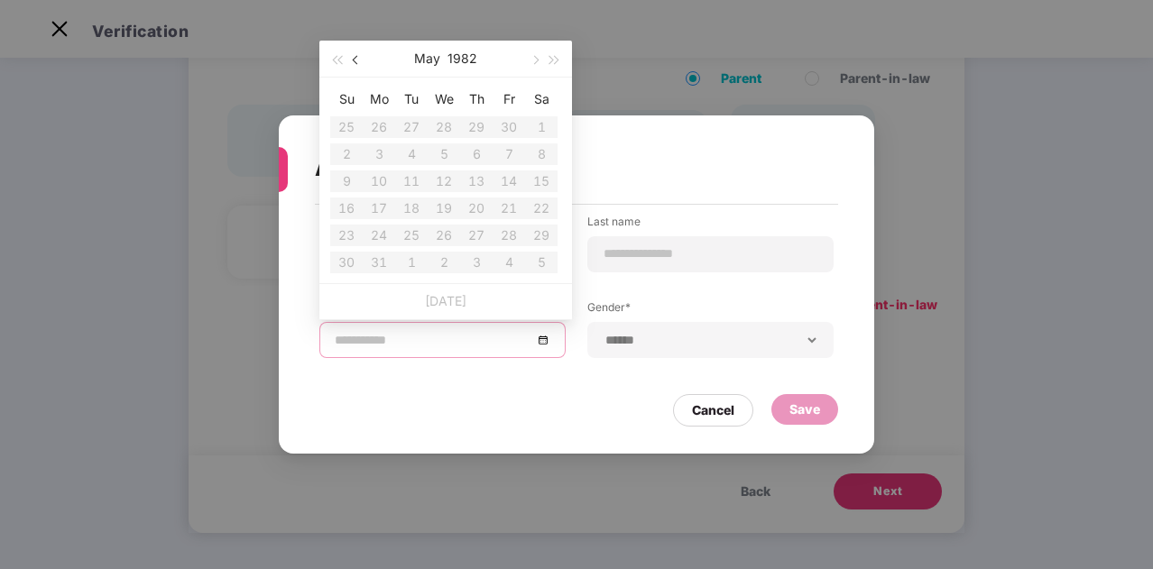
click at [352, 61] on button "button" at bounding box center [356, 59] width 20 height 36
drag, startPoint x: 352, startPoint y: 61, endPoint x: 339, endPoint y: 60, distance: 12.7
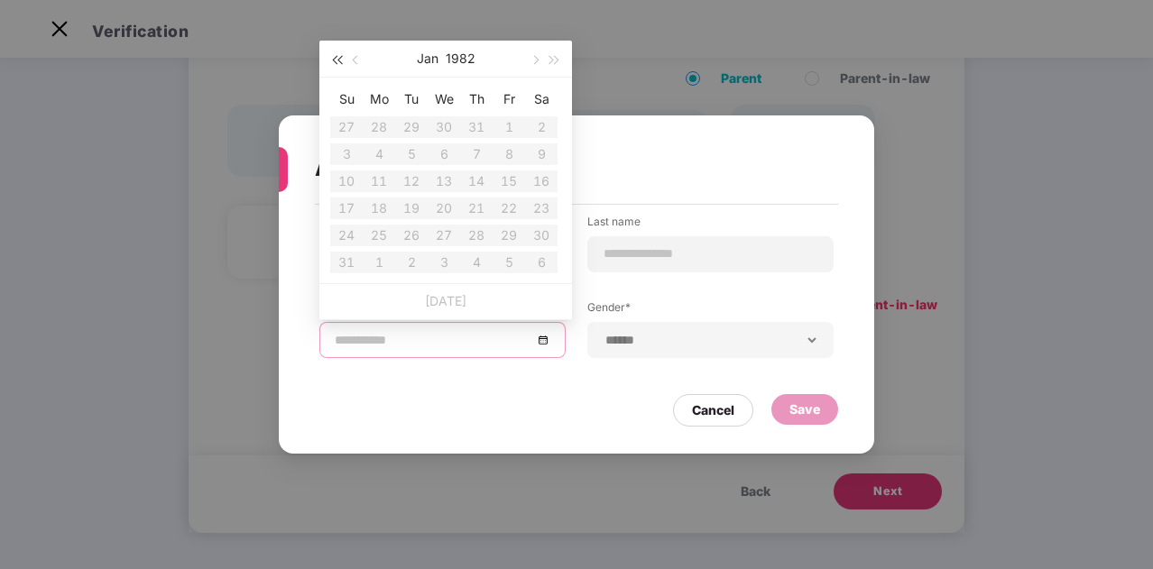
click at [339, 60] on div "[DATE]" at bounding box center [445, 59] width 253 height 37
click at [339, 60] on span "button" at bounding box center [336, 60] width 9 height 9
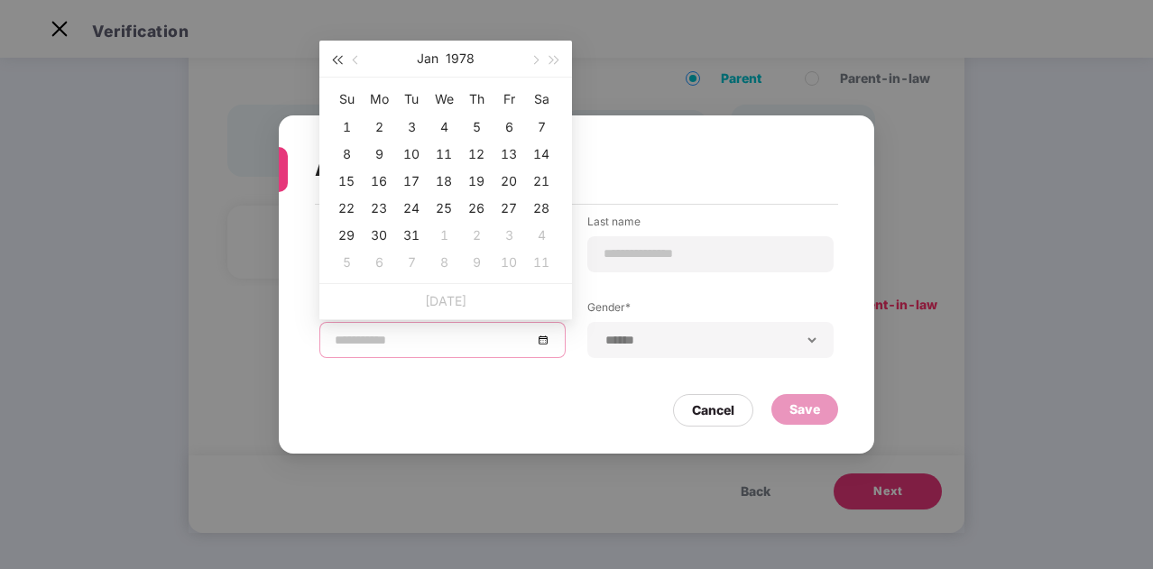
click at [339, 60] on span "button" at bounding box center [336, 60] width 9 height 9
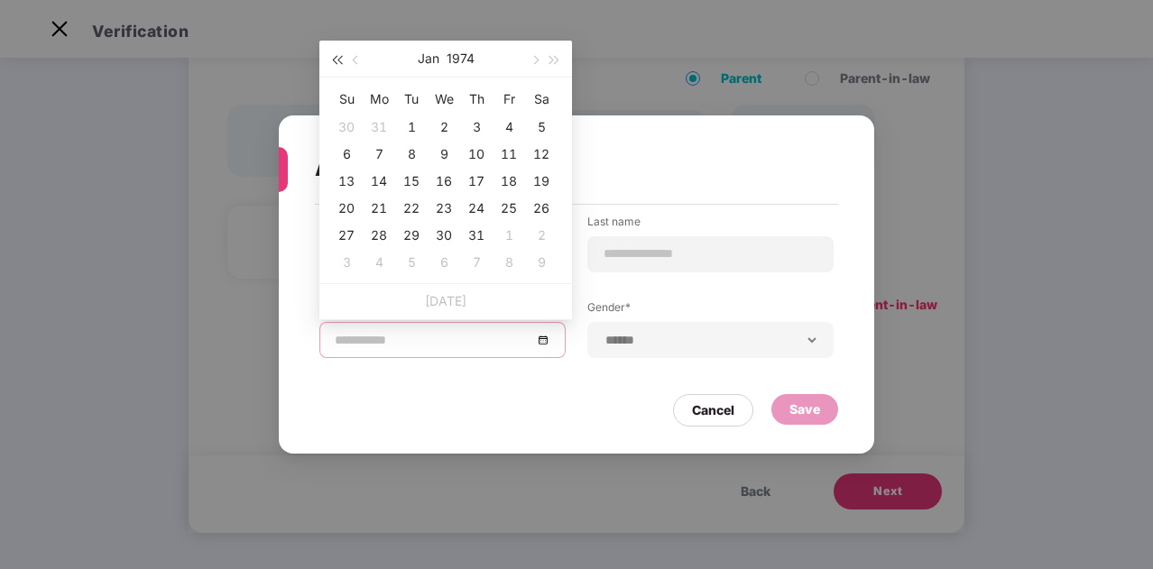
click at [339, 60] on span "button" at bounding box center [336, 60] width 9 height 9
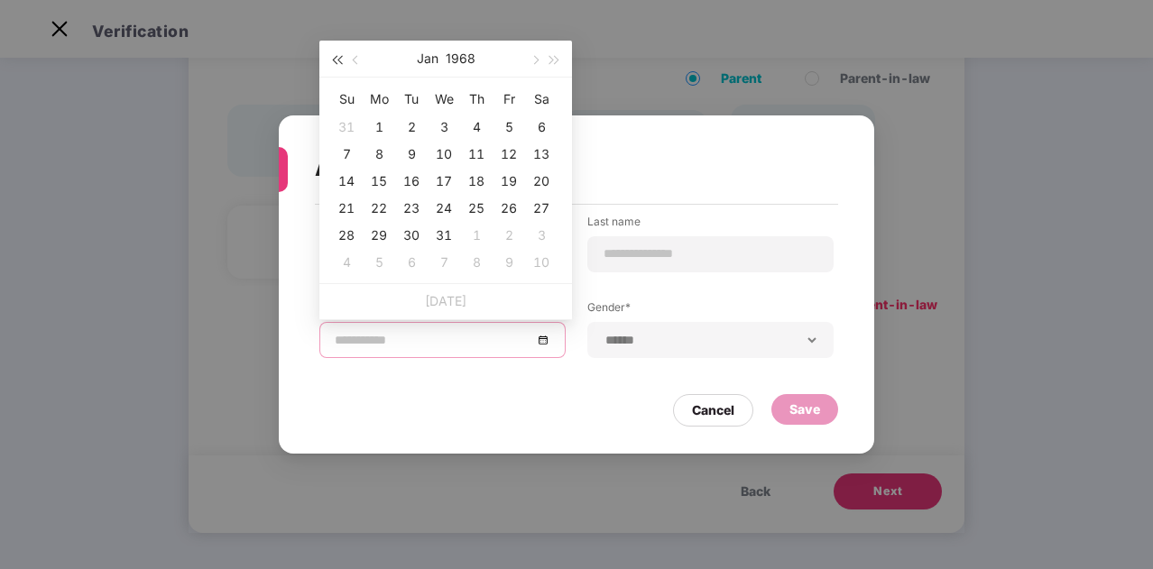
click at [339, 60] on span "button" at bounding box center [336, 60] width 9 height 9
click at [534, 60] on span "button" at bounding box center [533, 60] width 9 height 9
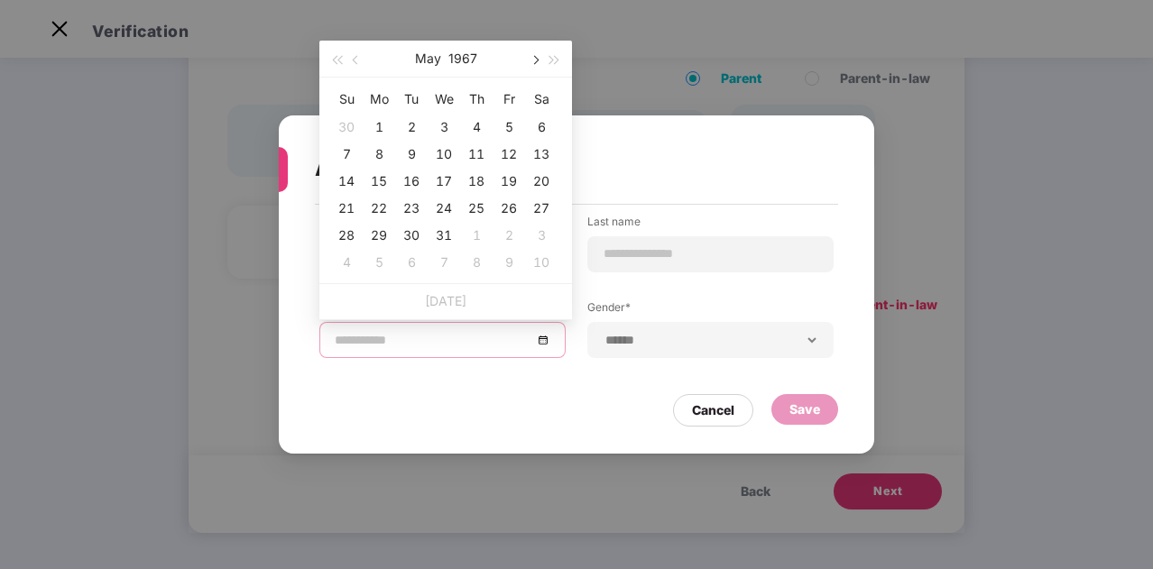
click at [534, 60] on span "button" at bounding box center [533, 60] width 9 height 9
type input "**********"
click at [412, 234] on div "27" at bounding box center [411, 236] width 22 height 22
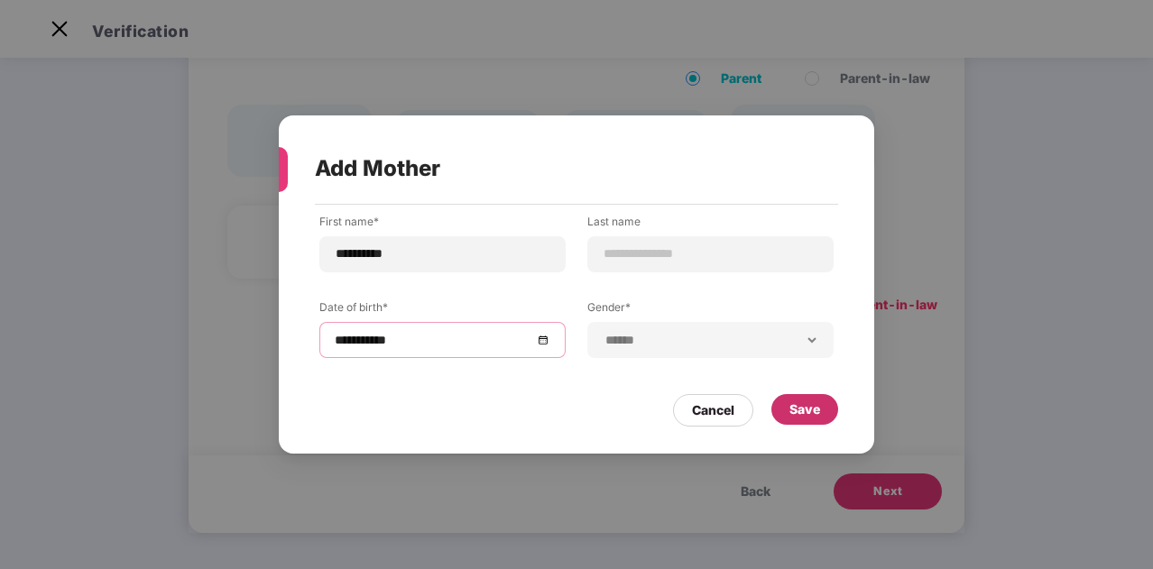
click at [804, 406] on div "Save" at bounding box center [804, 410] width 31 height 20
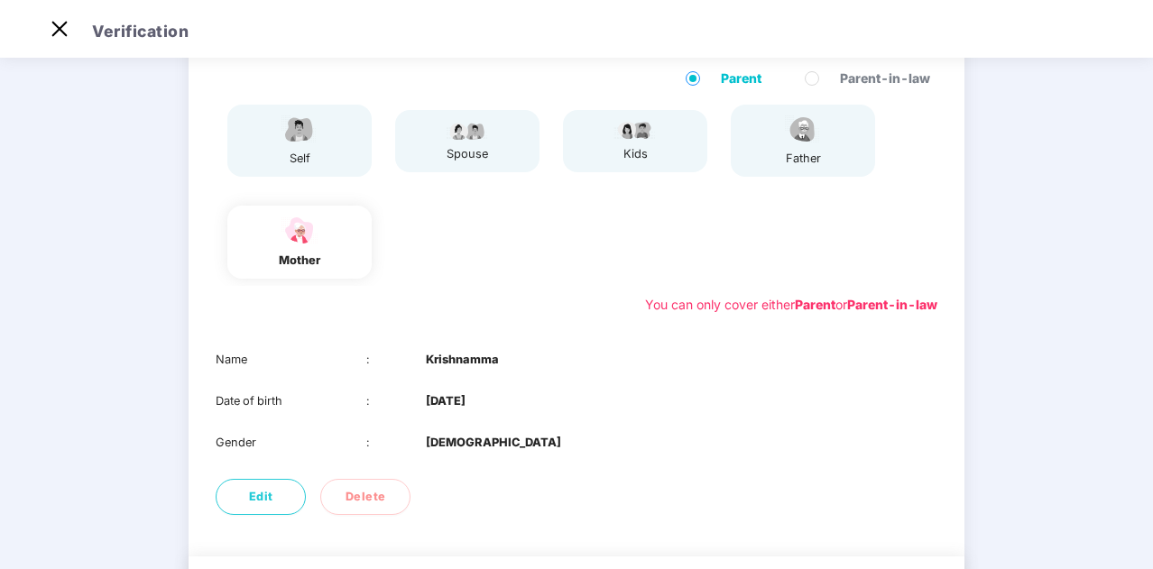
scroll to position [250, 0]
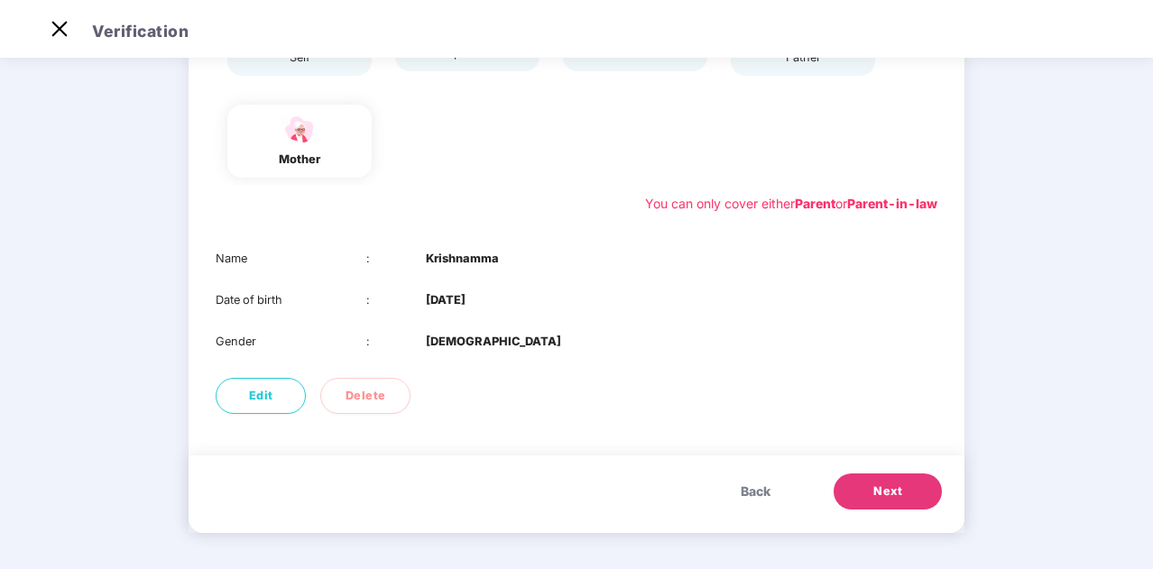
click at [868, 488] on button "Next" at bounding box center [887, 491] width 108 height 36
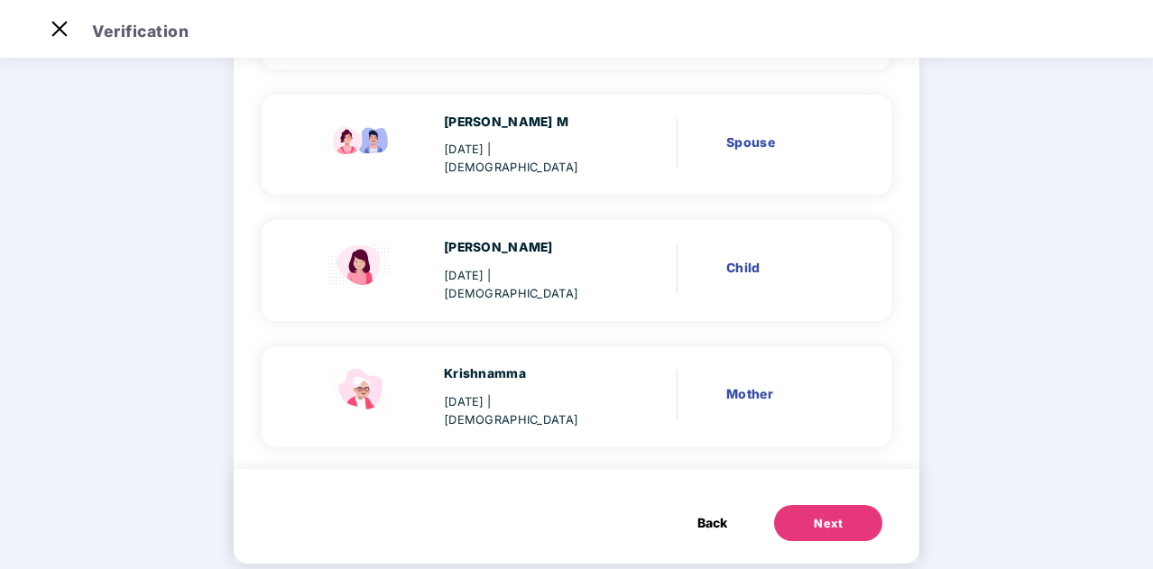
scroll to position [295, 0]
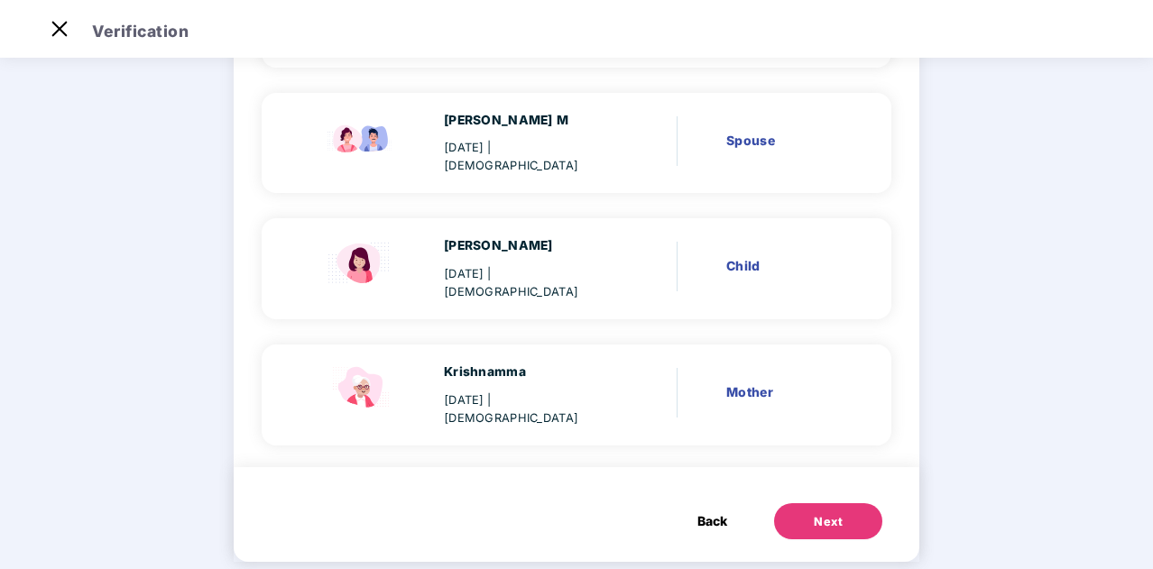
click at [824, 513] on div "Next" at bounding box center [827, 522] width 29 height 18
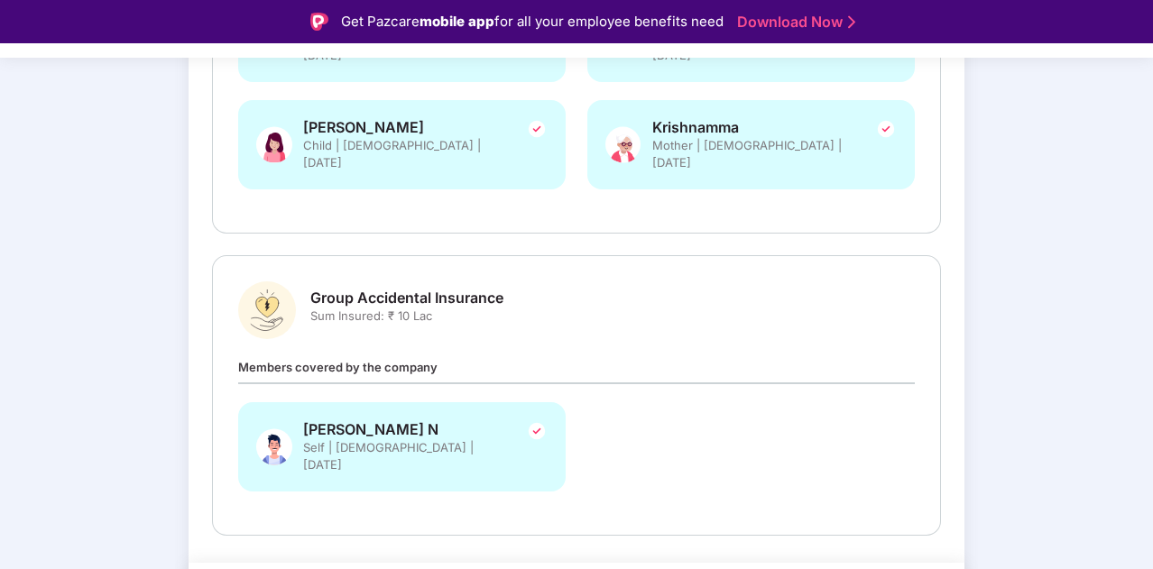
scroll to position [481, 0]
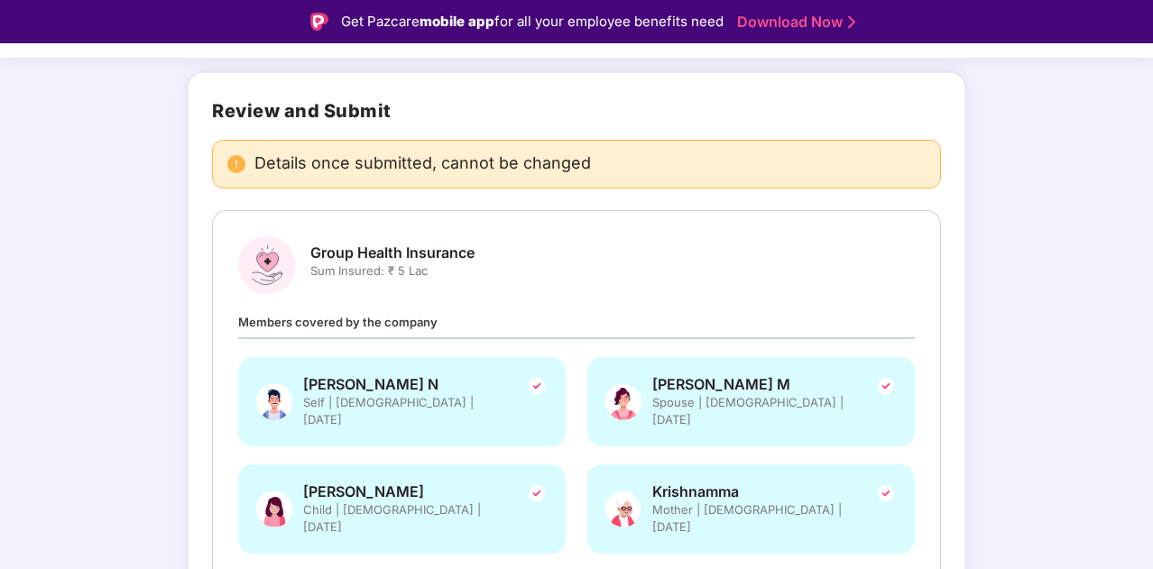
scroll to position [103, 0]
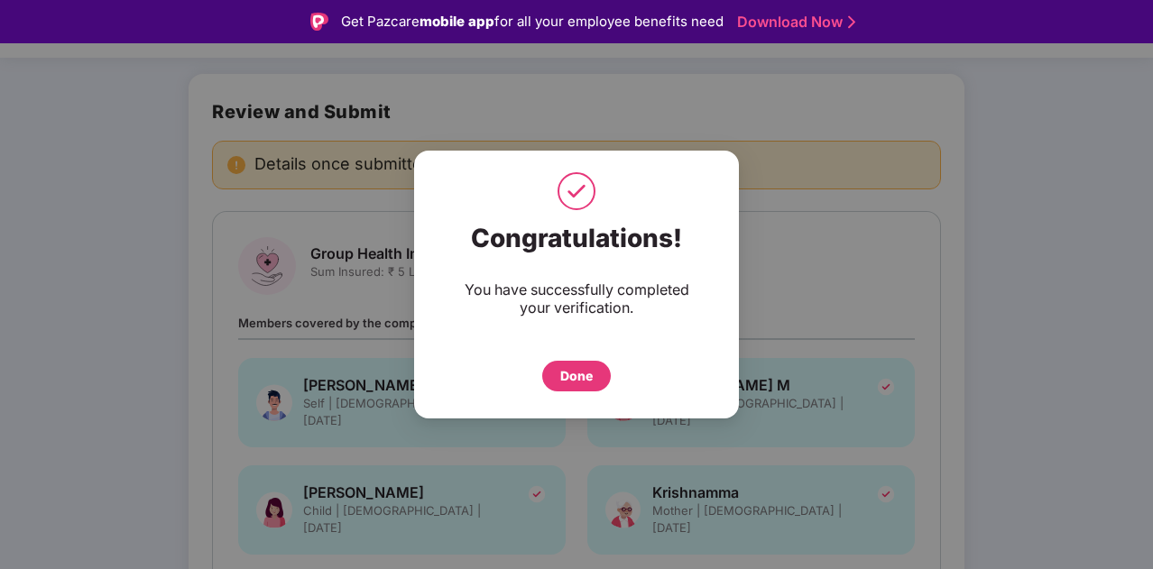
click at [579, 381] on div "Done" at bounding box center [576, 376] width 32 height 20
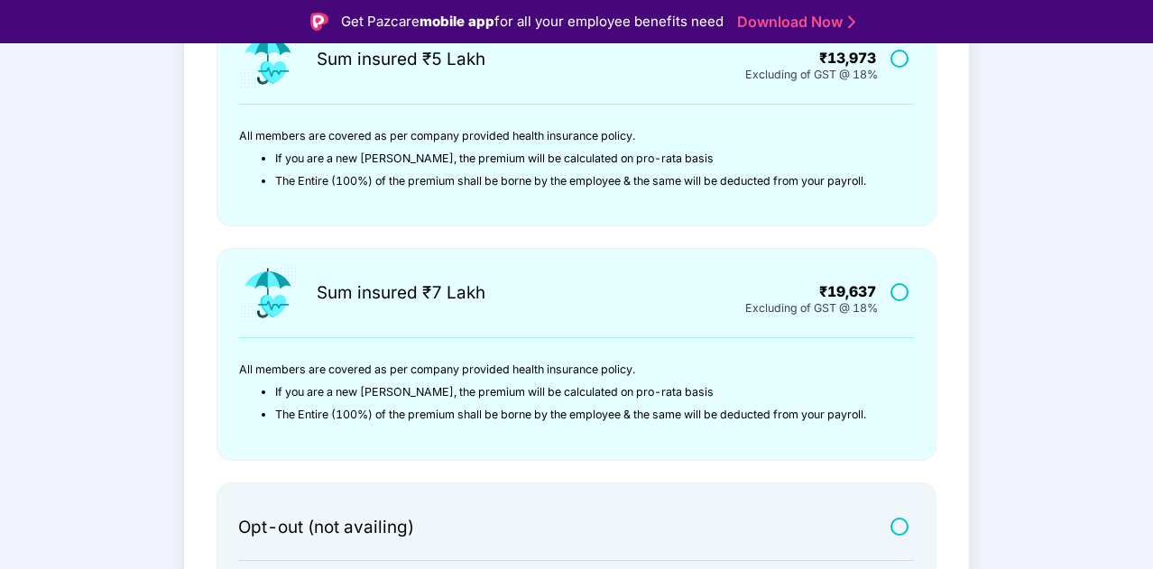
scroll to position [619, 0]
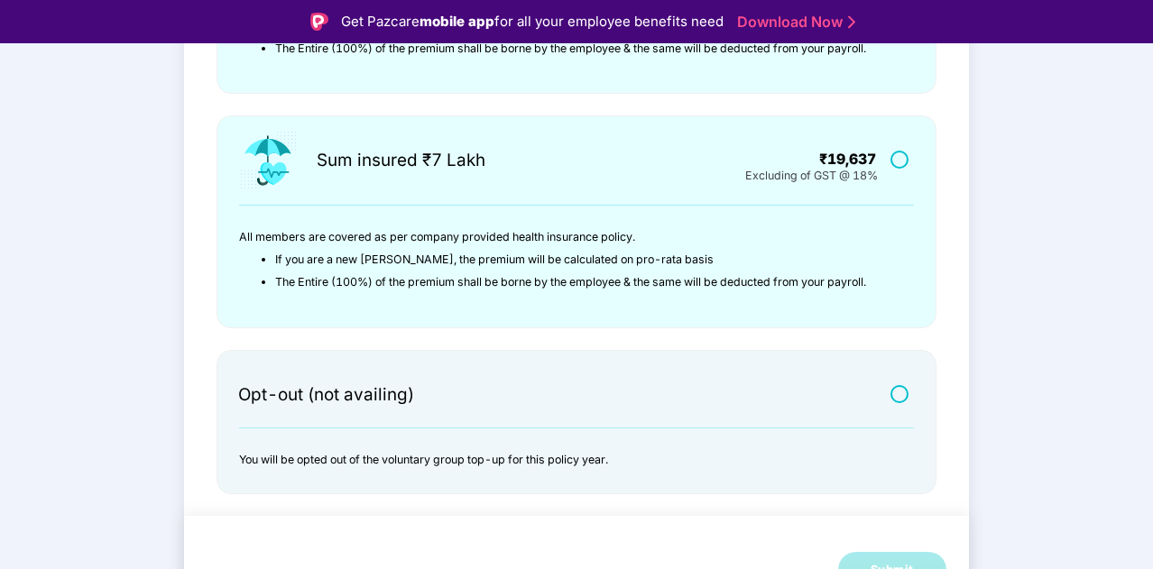
click at [895, 391] on label at bounding box center [901, 393] width 23 height 15
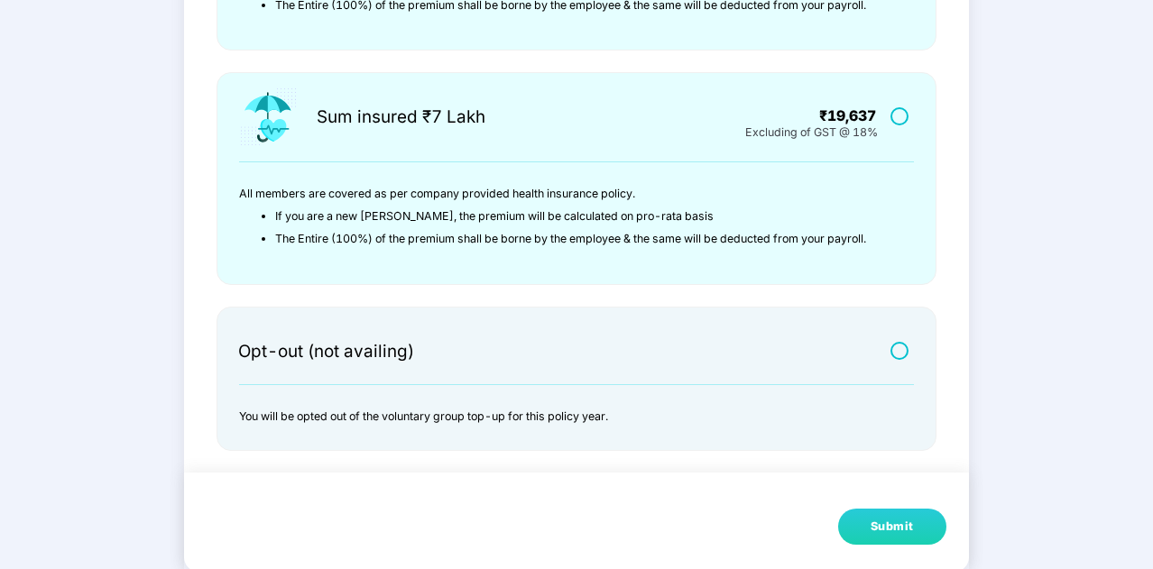
click at [914, 524] on button "Submit" at bounding box center [892, 527] width 108 height 36
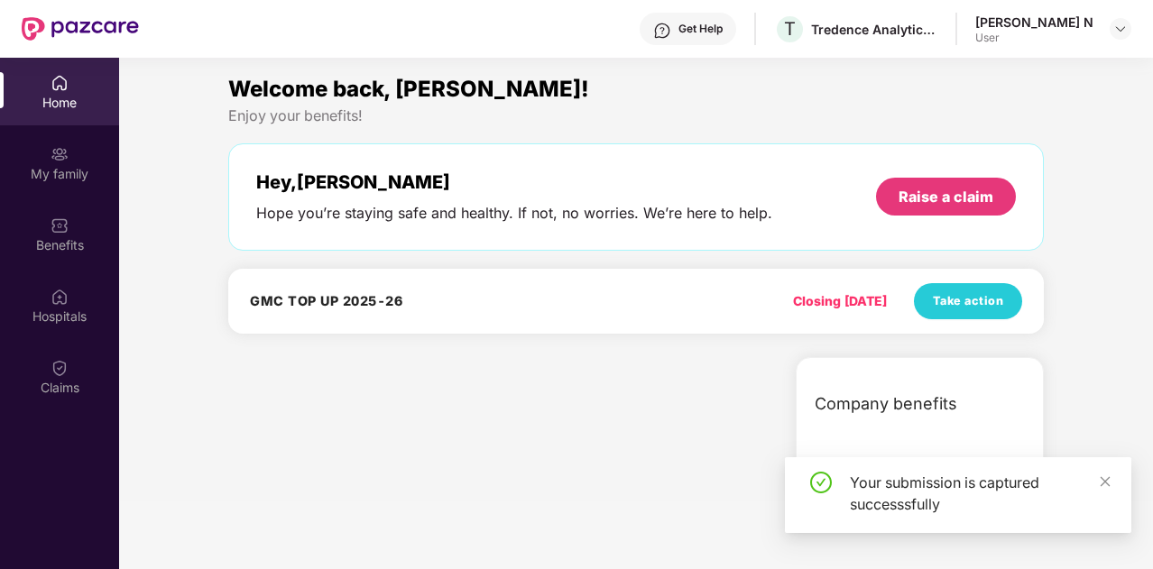
scroll to position [101, 0]
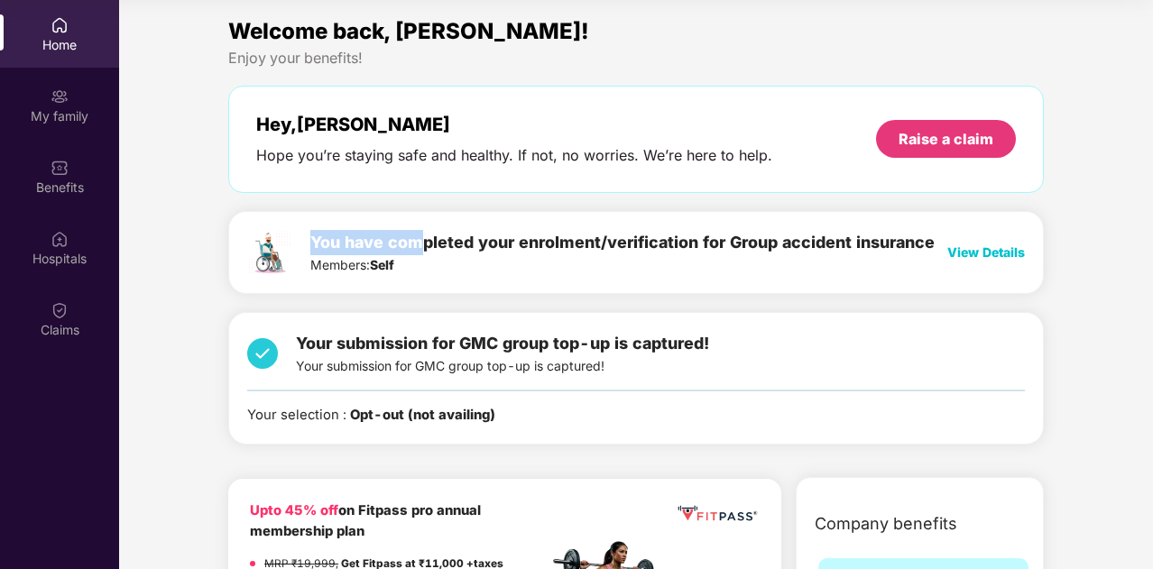
drag, startPoint x: 314, startPoint y: 238, endPoint x: 427, endPoint y: 209, distance: 116.4
click at [427, 209] on div "Welcome back, [PERSON_NAME]! Enjoy your benefits! Hey, [PERSON_NAME] Hope you’r…" at bounding box center [636, 238] width 830 height 448
click at [595, 216] on div "You have completed your enrolment/verification for Group accident insurance Mem…" at bounding box center [635, 252] width 815 height 83
click at [962, 252] on span "View Details" at bounding box center [986, 251] width 78 height 15
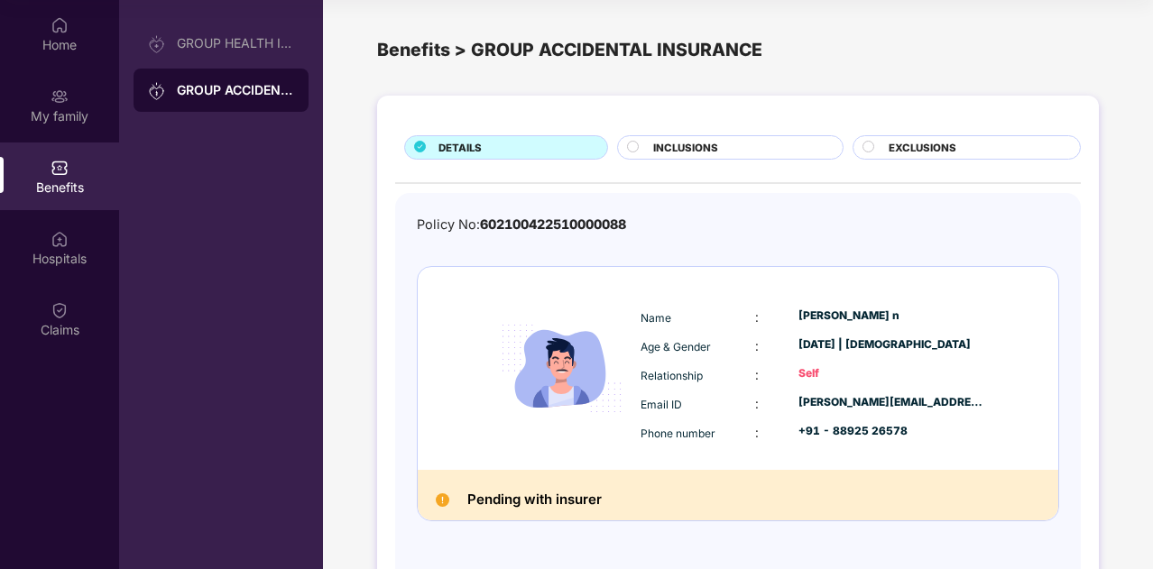
scroll to position [61, 0]
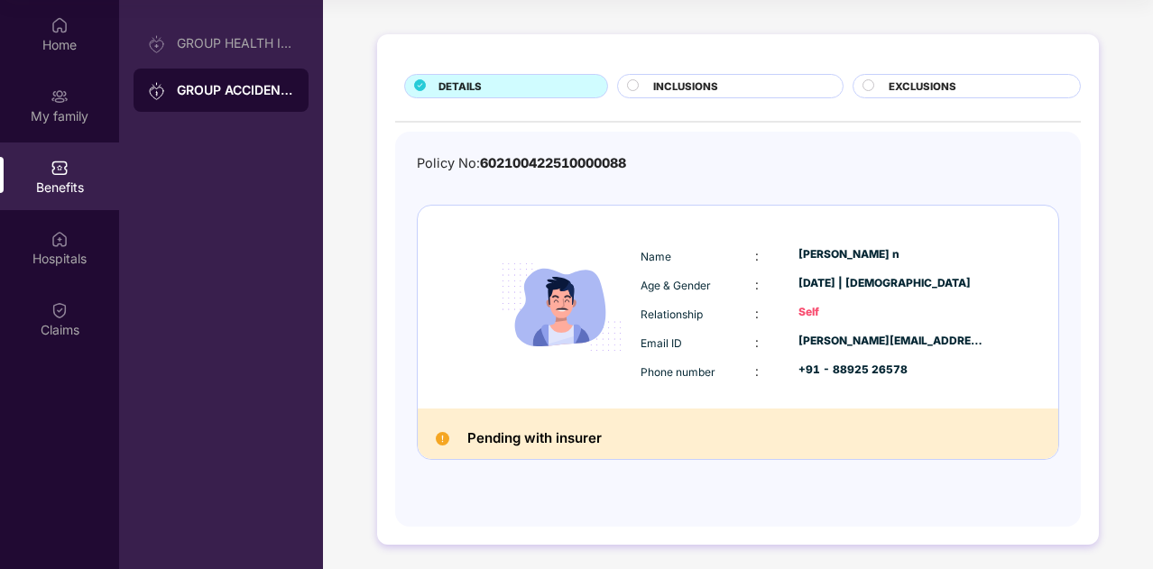
click at [680, 75] on div "INCLUSIONS" at bounding box center [729, 86] width 225 height 24
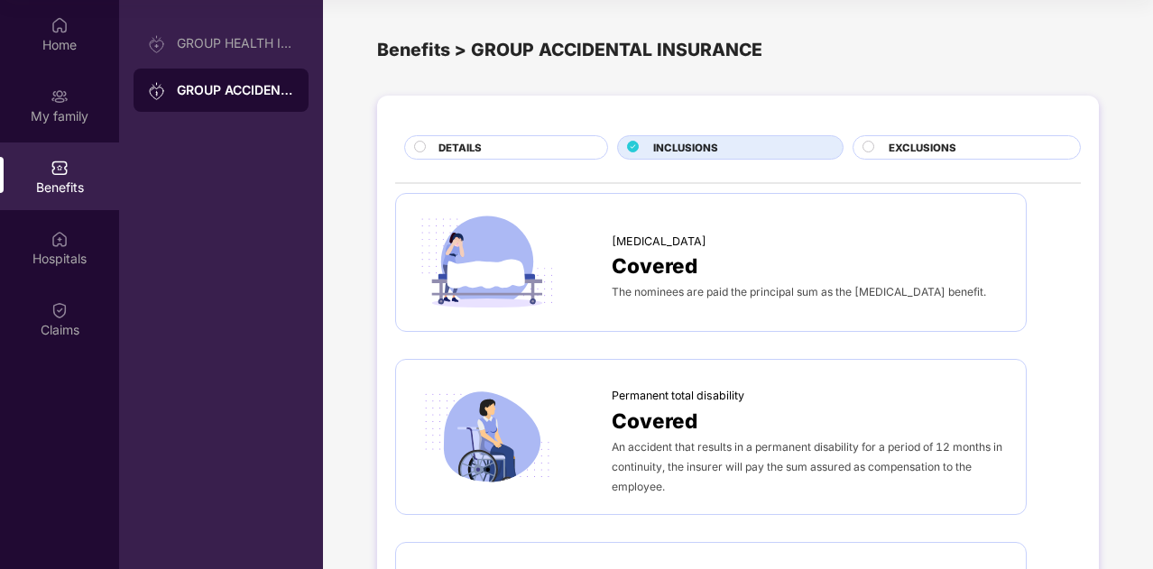
scroll to position [0, 0]
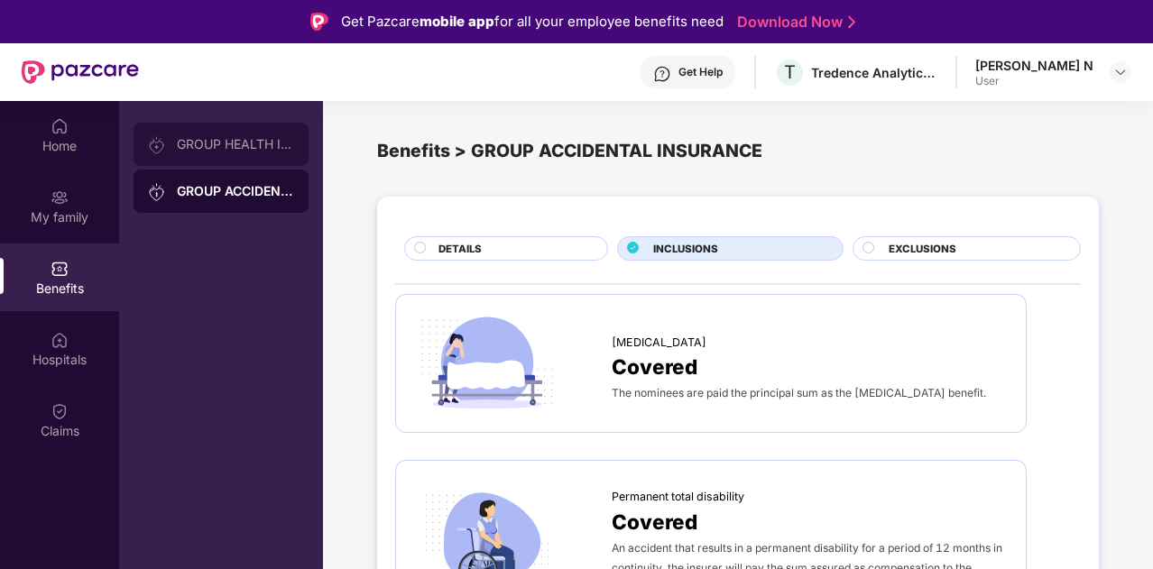
click at [209, 147] on div "GROUP HEALTH INSURANCE" at bounding box center [235, 144] width 117 height 14
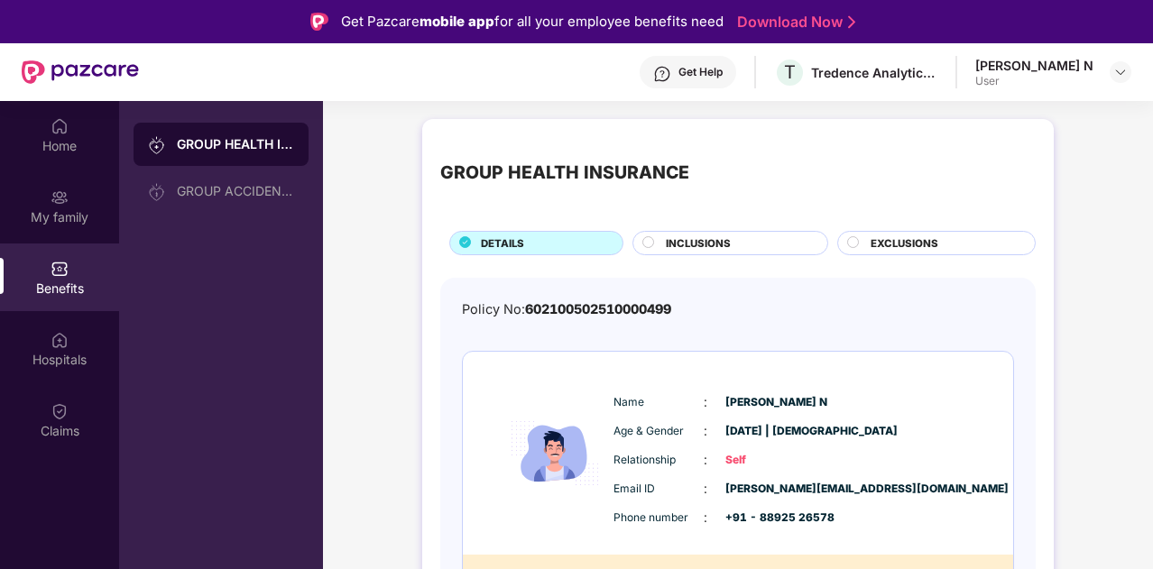
click at [891, 237] on span "EXCLUSIONS" at bounding box center [904, 243] width 68 height 16
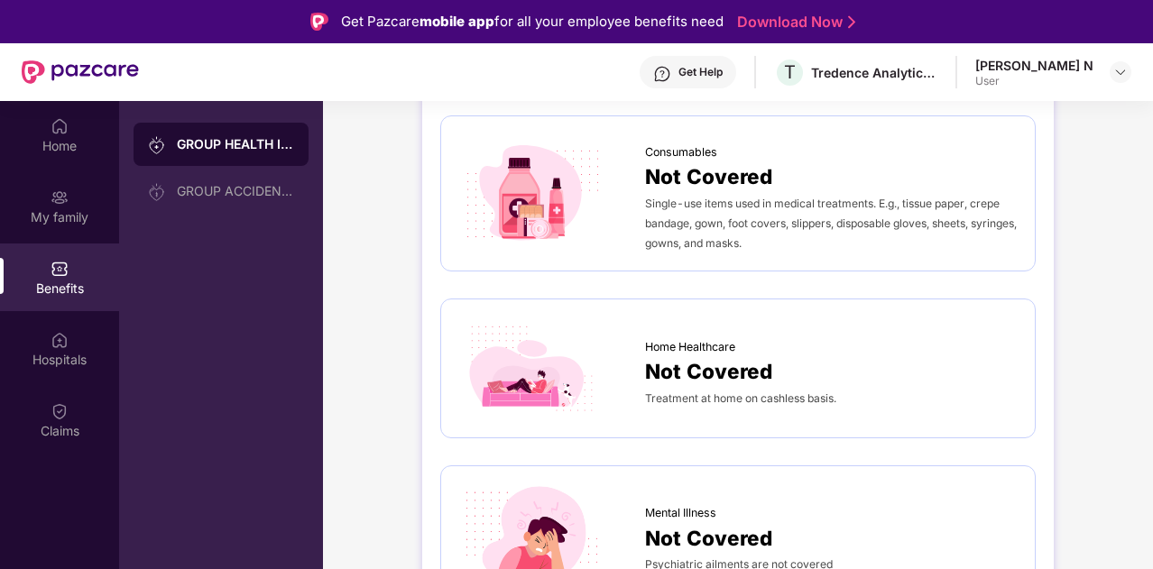
scroll to position [101, 0]
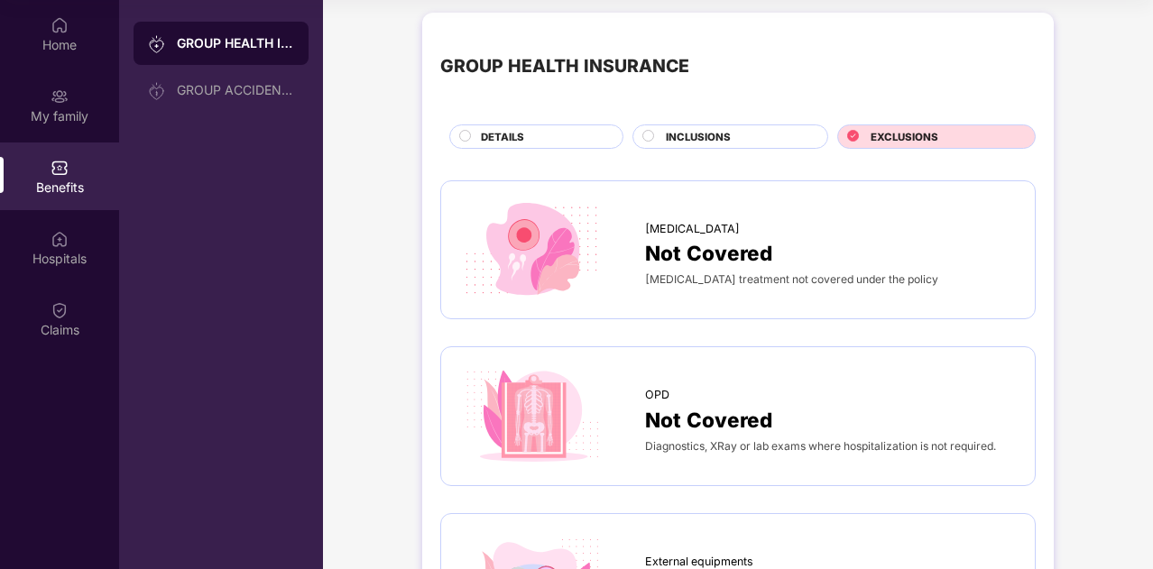
scroll to position [0, 0]
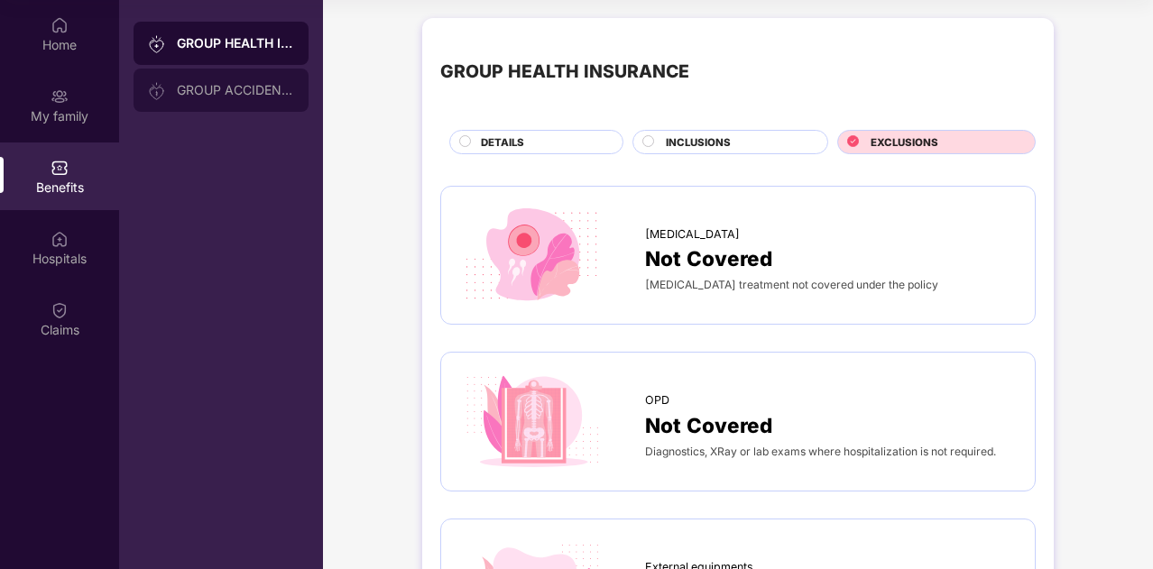
click at [238, 96] on div "GROUP ACCIDENTAL INSURANCE" at bounding box center [235, 90] width 117 height 14
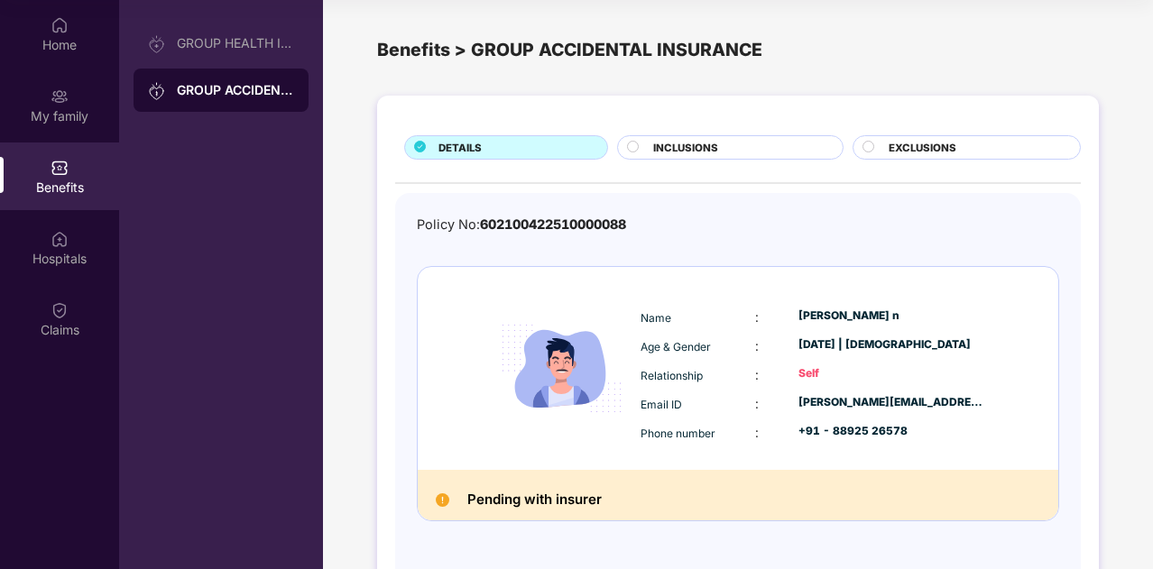
click at [704, 152] on span "INCLUSIONS" at bounding box center [685, 148] width 65 height 16
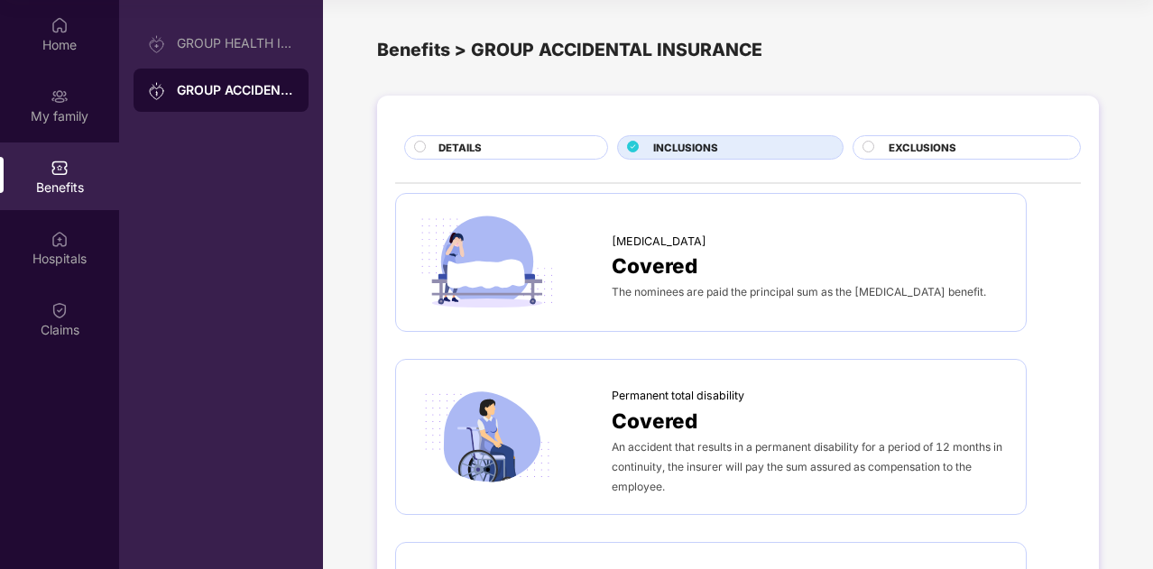
click at [874, 142] on div at bounding box center [870, 149] width 17 height 17
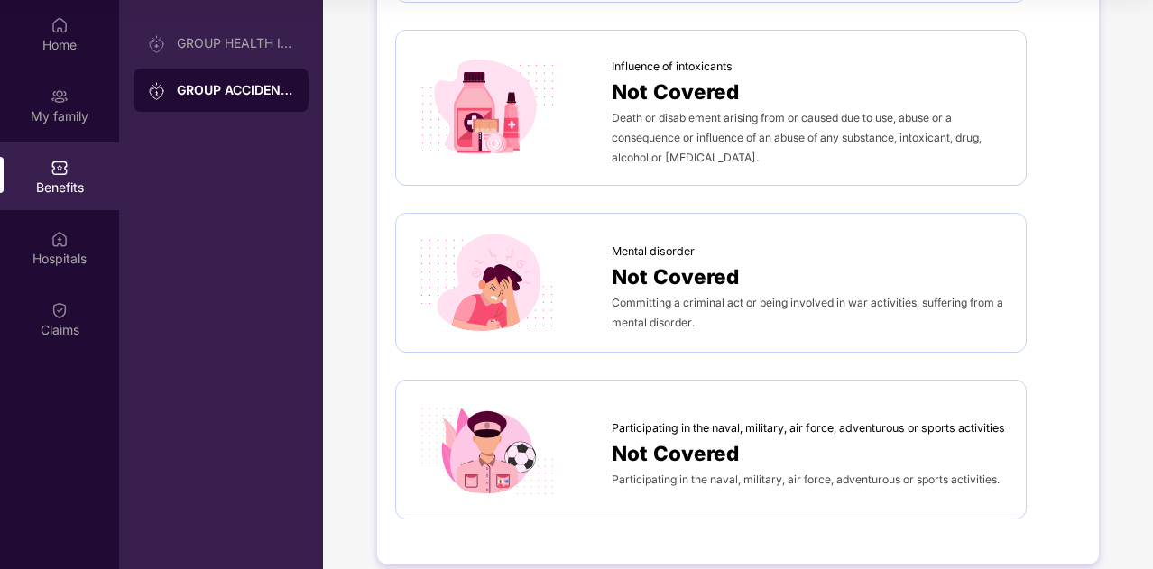
scroll to position [1012, 0]
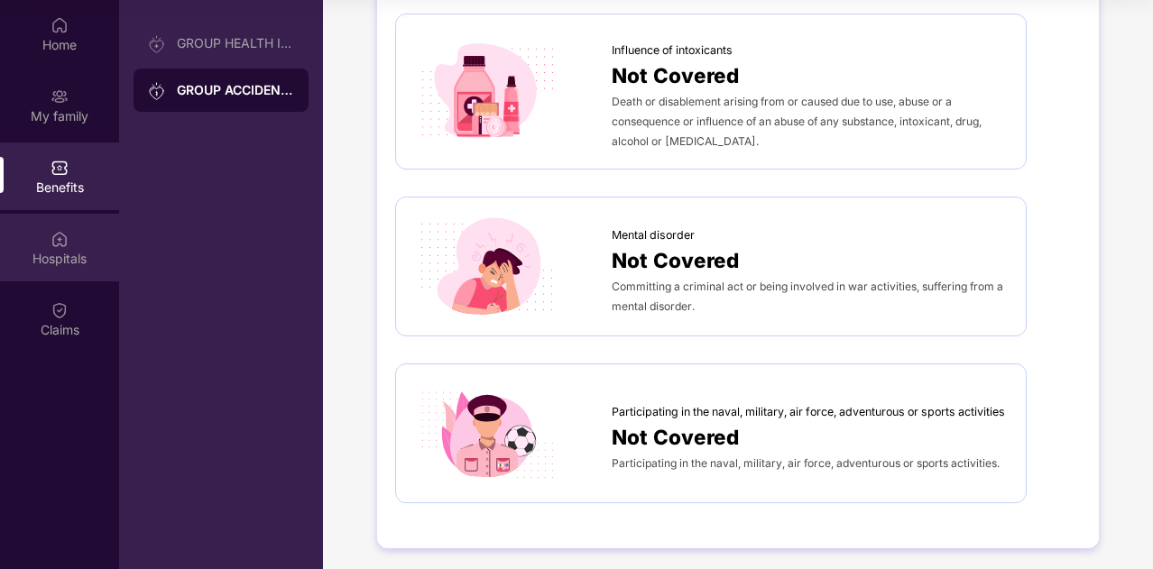
click at [63, 243] on img at bounding box center [60, 239] width 18 height 18
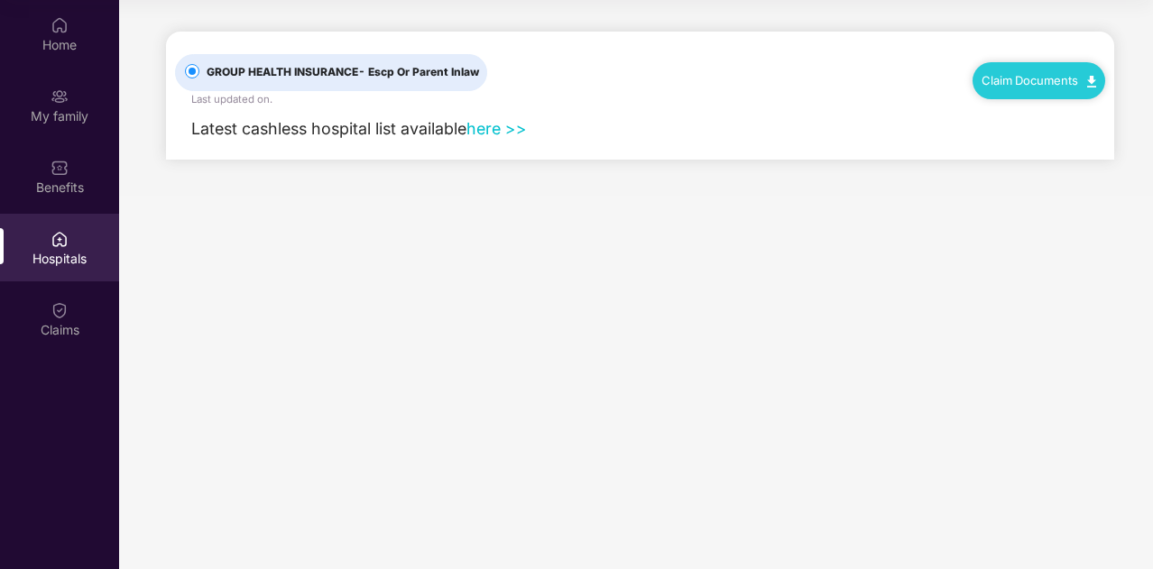
click at [486, 129] on link "here >>" at bounding box center [496, 128] width 60 height 19
click at [70, 326] on div "Claims" at bounding box center [59, 330] width 119 height 18
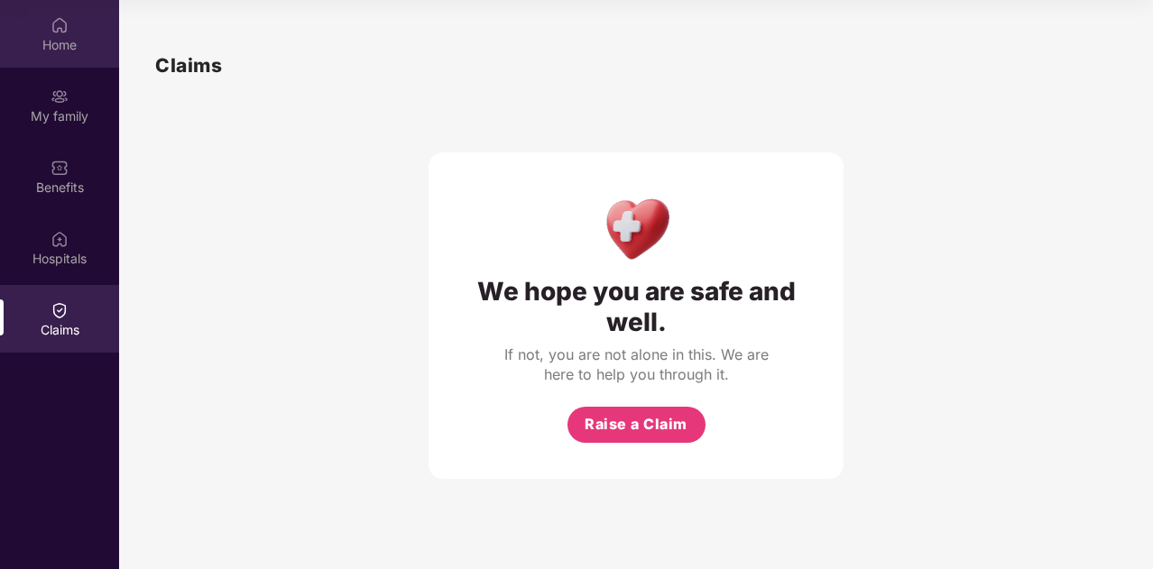
click at [72, 58] on div "Home" at bounding box center [59, 34] width 119 height 68
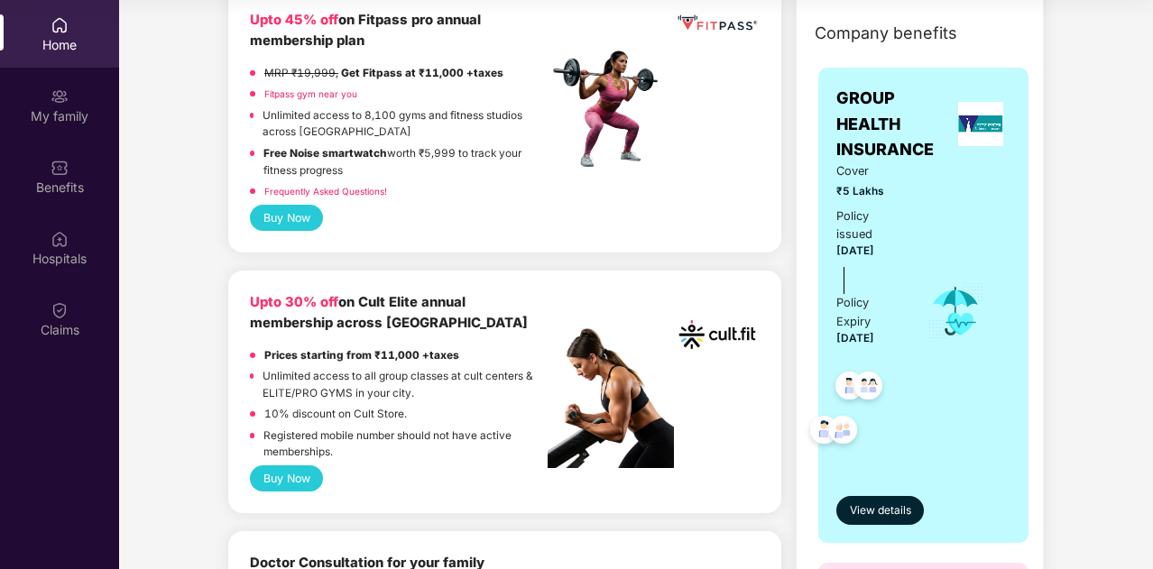
scroll to position [495, 0]
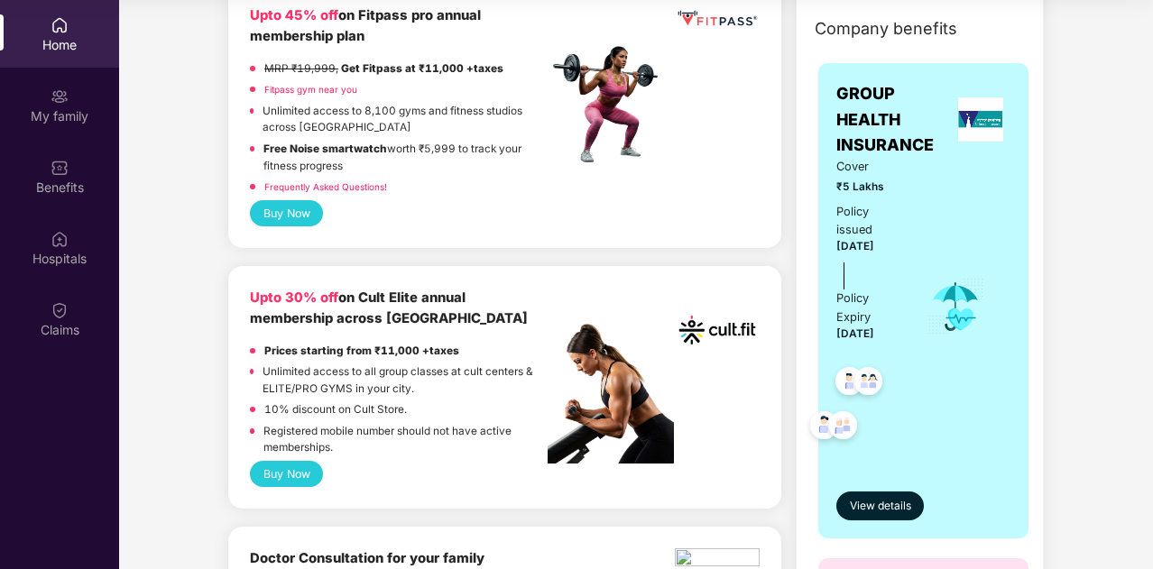
click at [314, 295] on b "Upto 30% off" at bounding box center [294, 297] width 88 height 16
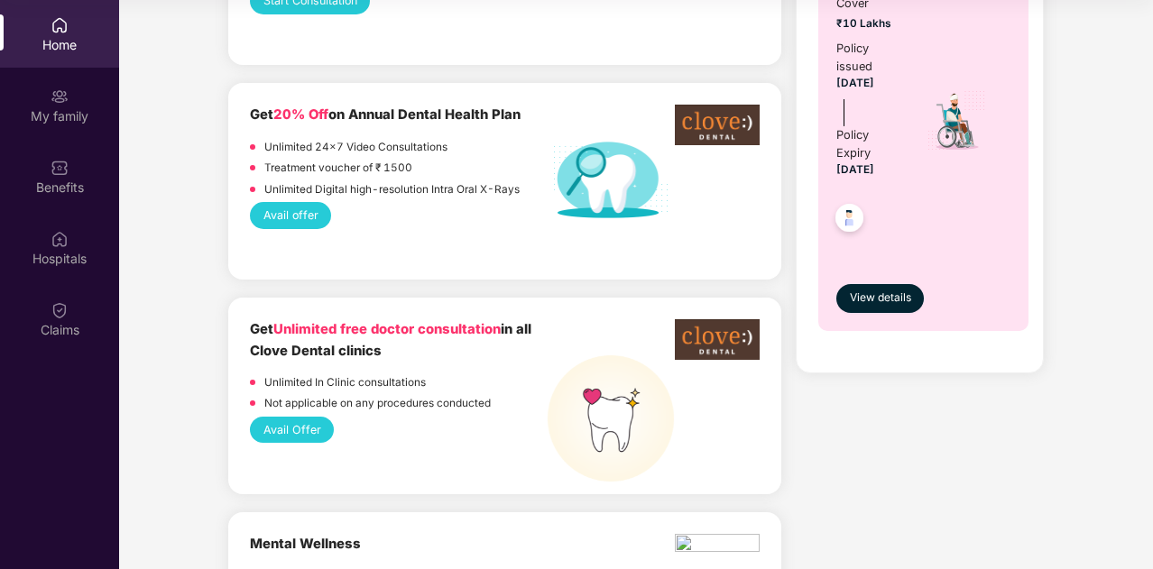
scroll to position [1163, 0]
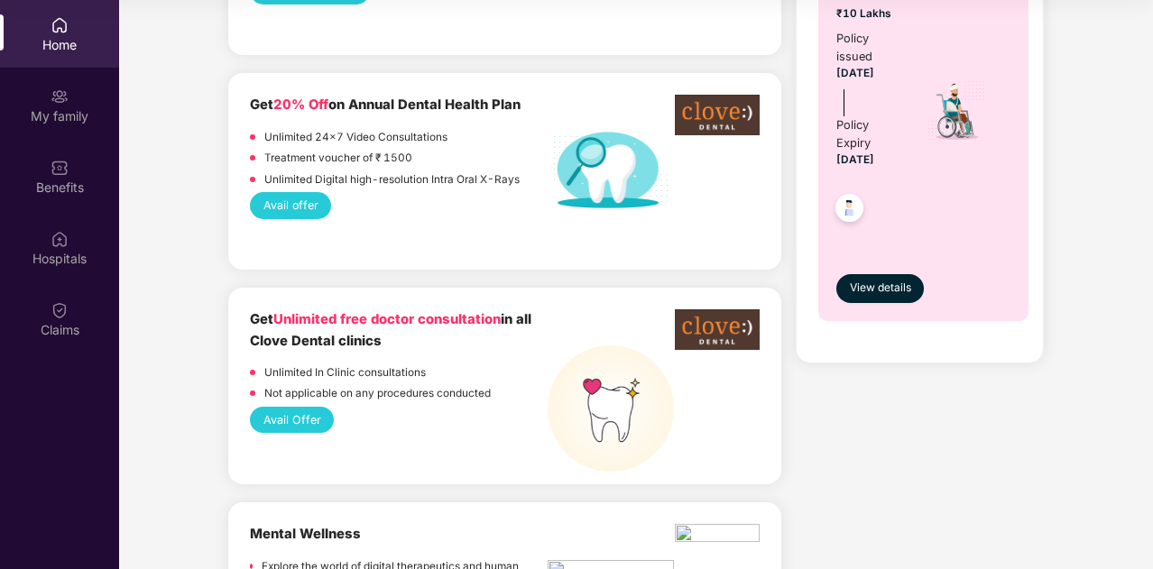
click at [289, 412] on button "Avail Offer" at bounding box center [292, 420] width 84 height 26
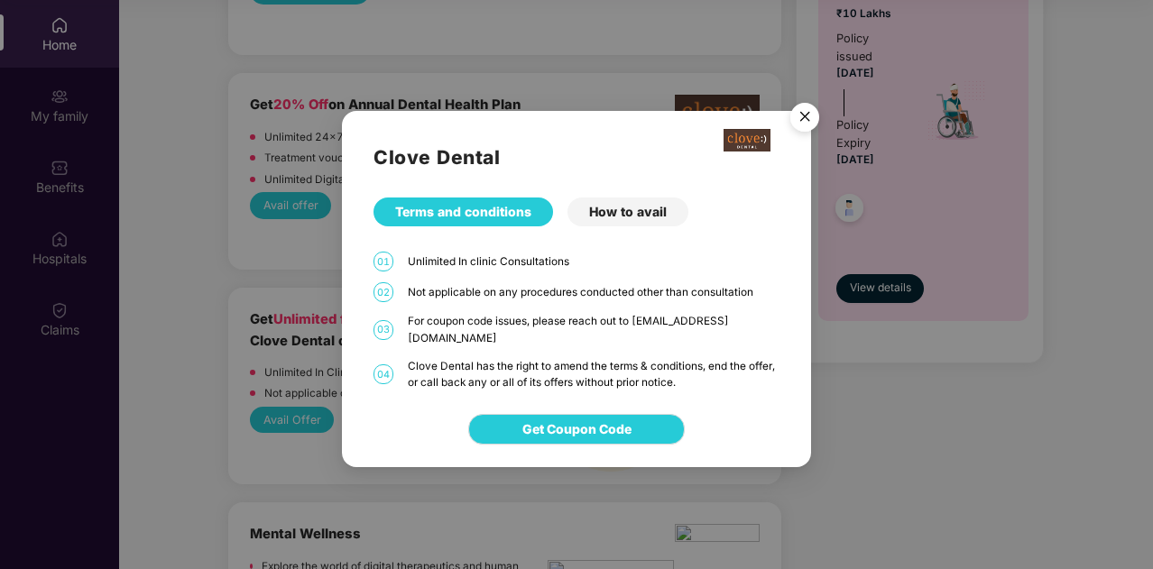
click at [620, 219] on div "How to avail" at bounding box center [627, 212] width 121 height 29
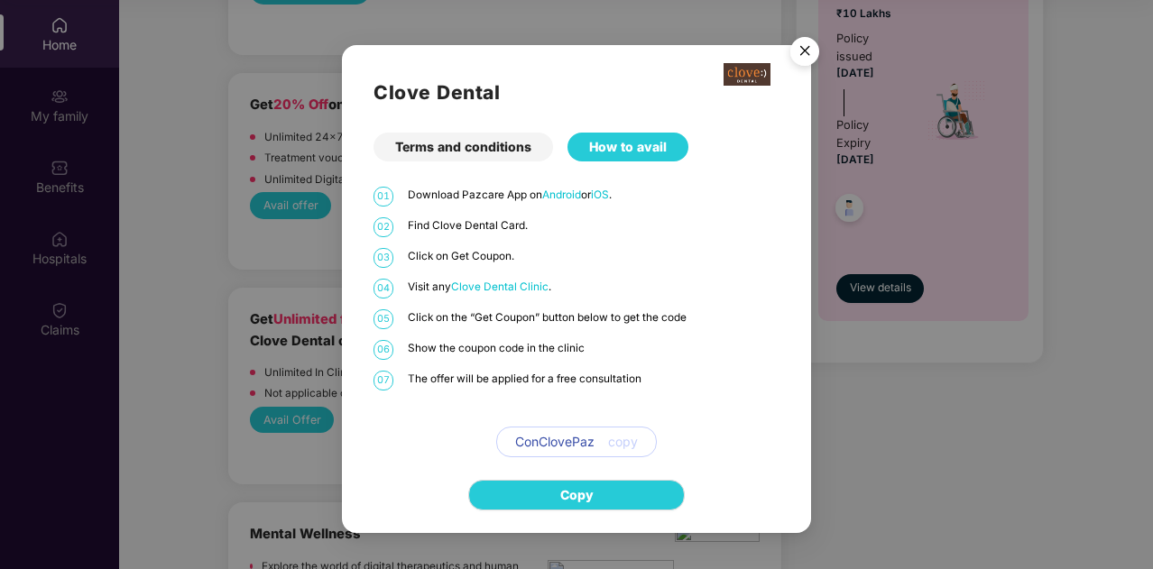
click at [805, 54] on img "Close" at bounding box center [804, 54] width 51 height 51
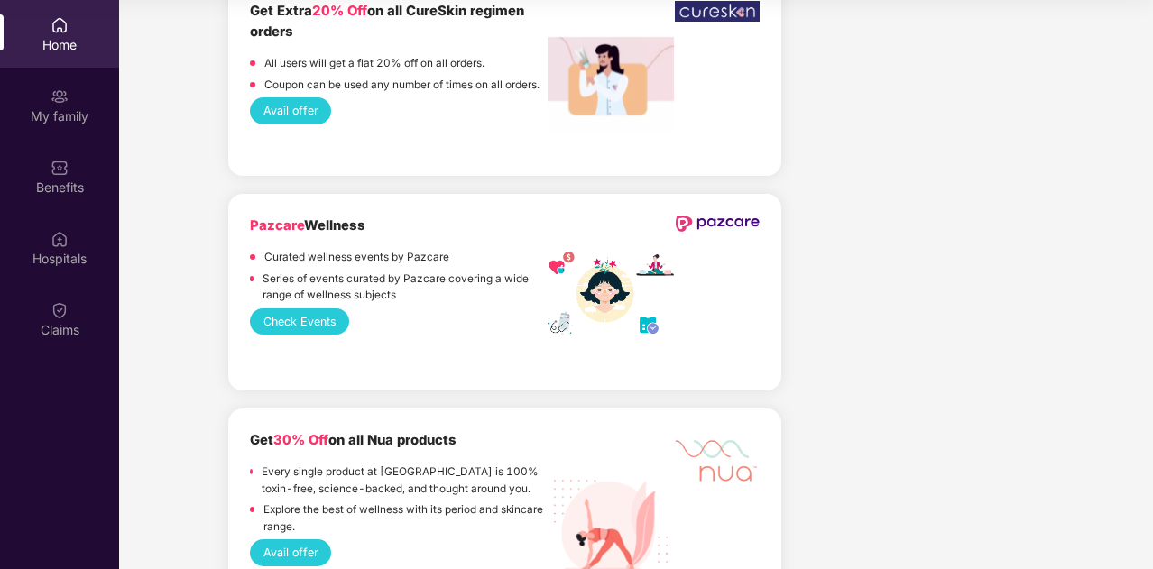
scroll to position [2142, 0]
click at [294, 311] on button "Check Events" at bounding box center [299, 321] width 99 height 26
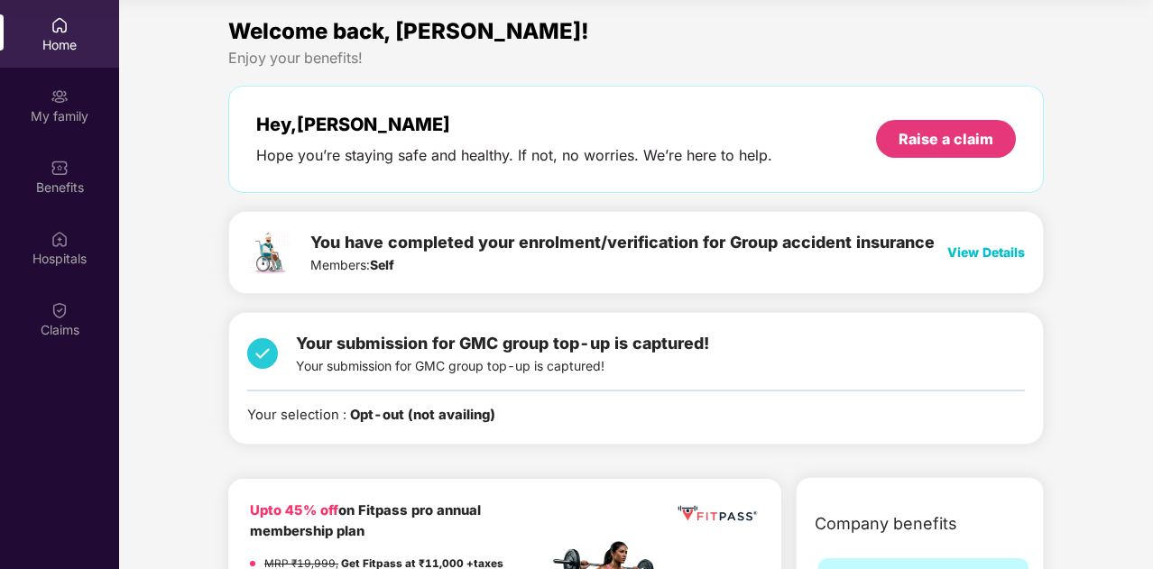
scroll to position [0, 0]
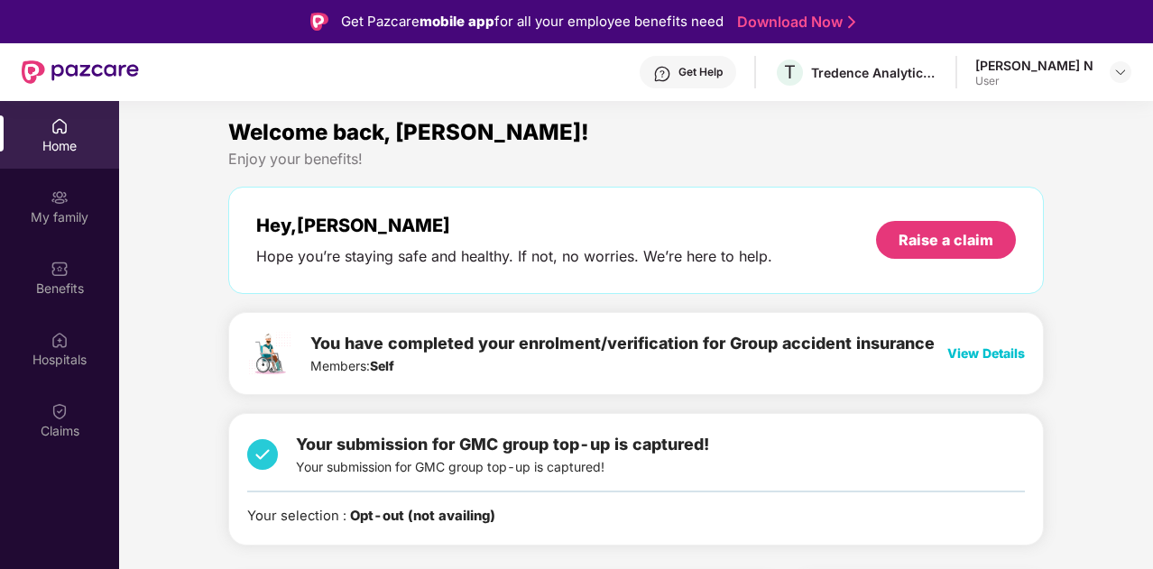
click at [1088, 83] on div "User" at bounding box center [1034, 81] width 118 height 14
click at [1122, 73] on img at bounding box center [1120, 72] width 14 height 14
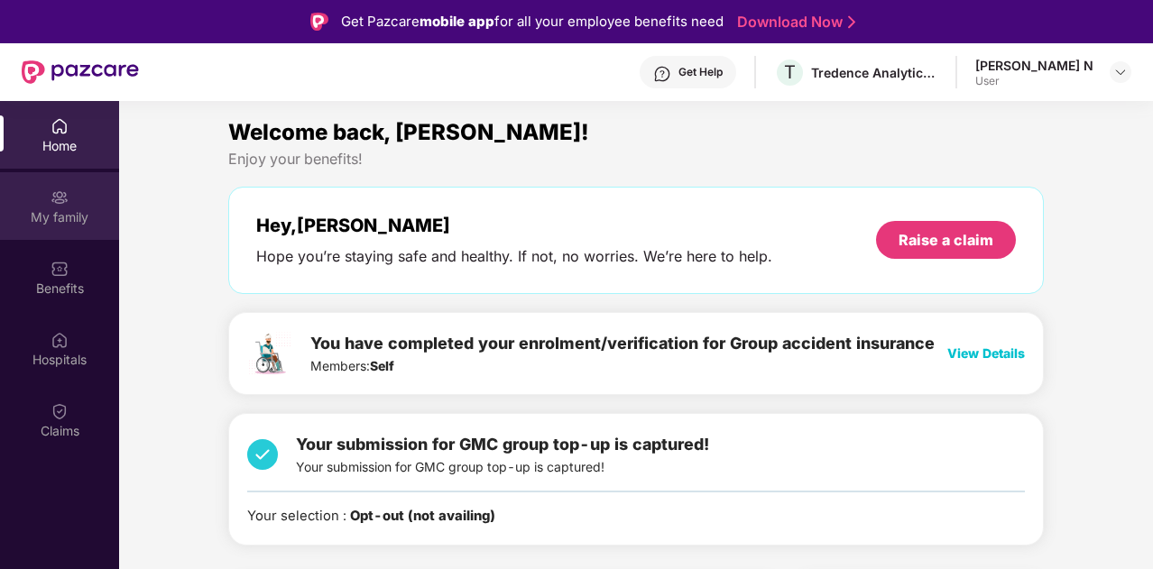
click at [60, 213] on div "My family" at bounding box center [59, 217] width 119 height 18
